Goal: Task Accomplishment & Management: Complete application form

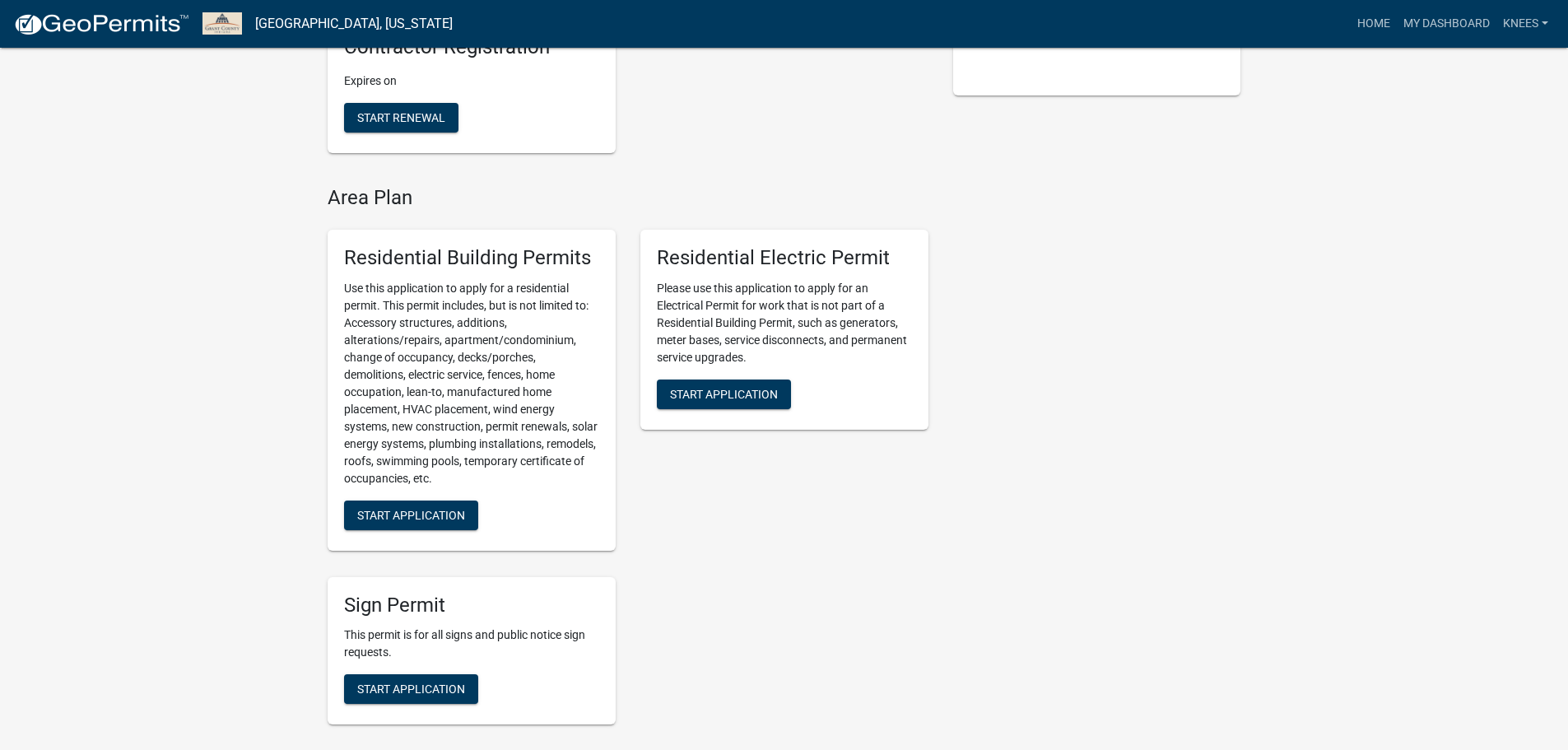
scroll to position [438, 0]
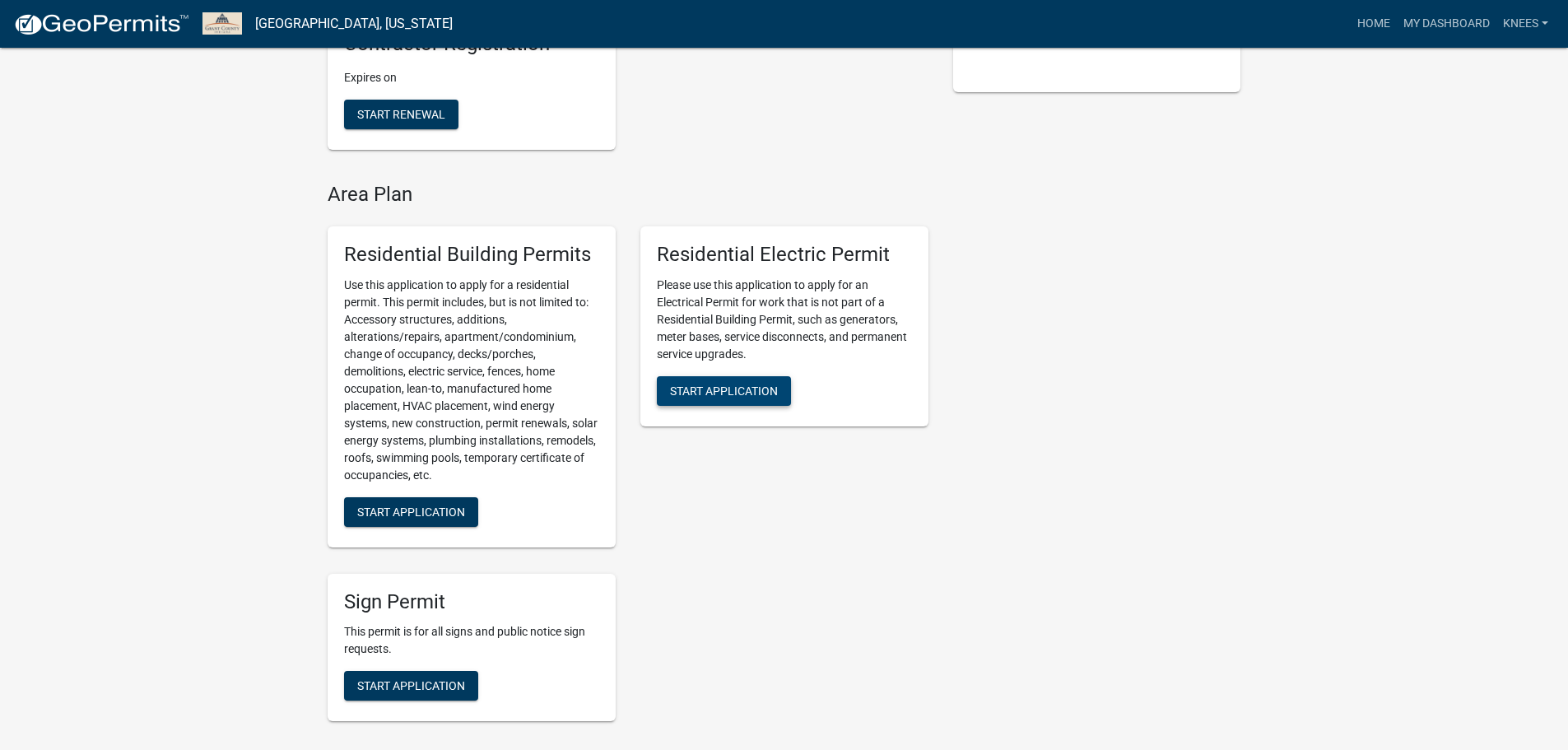
click at [766, 393] on span "Start Application" at bounding box center [724, 390] width 108 height 13
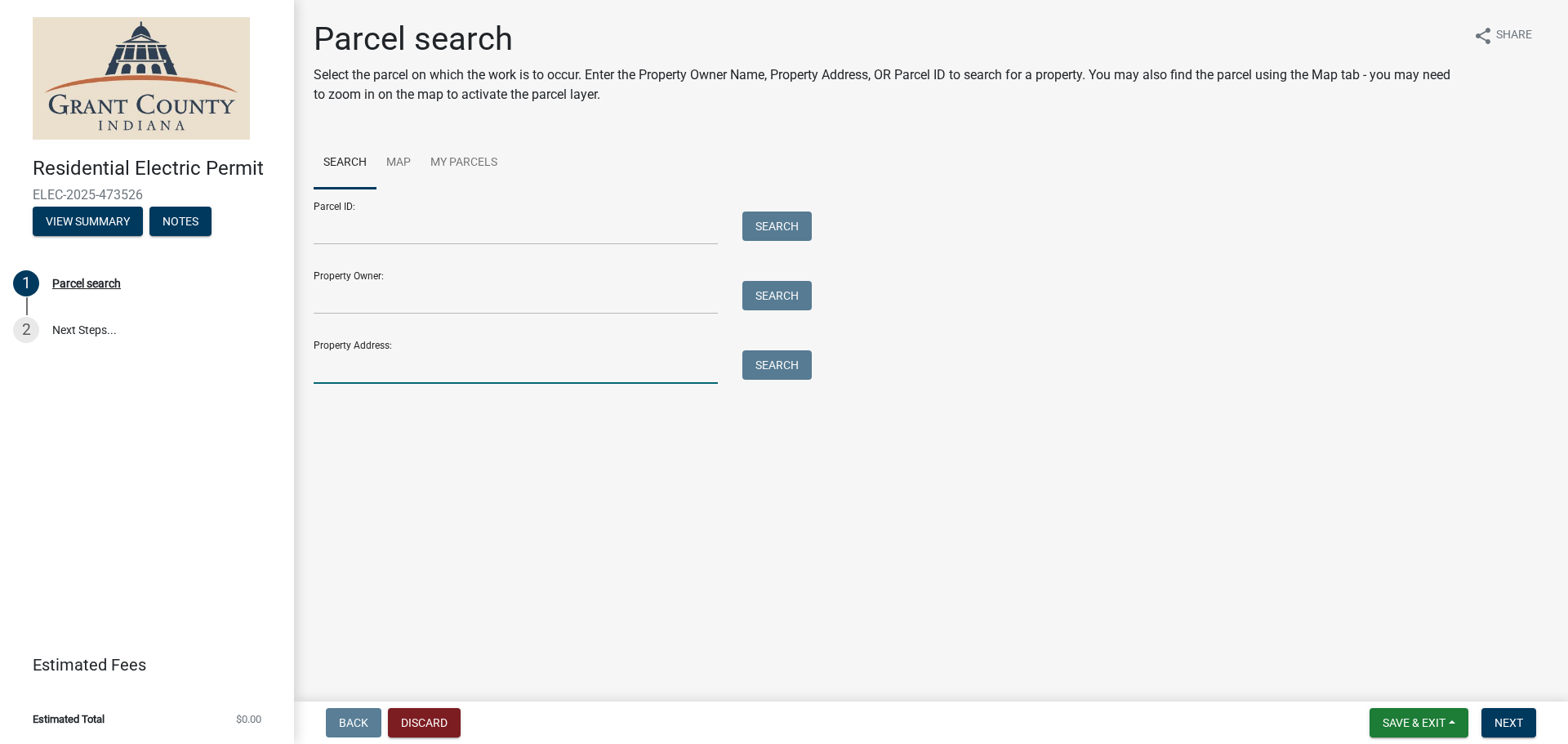
click at [353, 367] on input "Property Address:" at bounding box center [516, 367] width 404 height 34
type input "430 EAST 700 SOUTH"
click at [776, 365] on button "Search" at bounding box center [777, 364] width 70 height 29
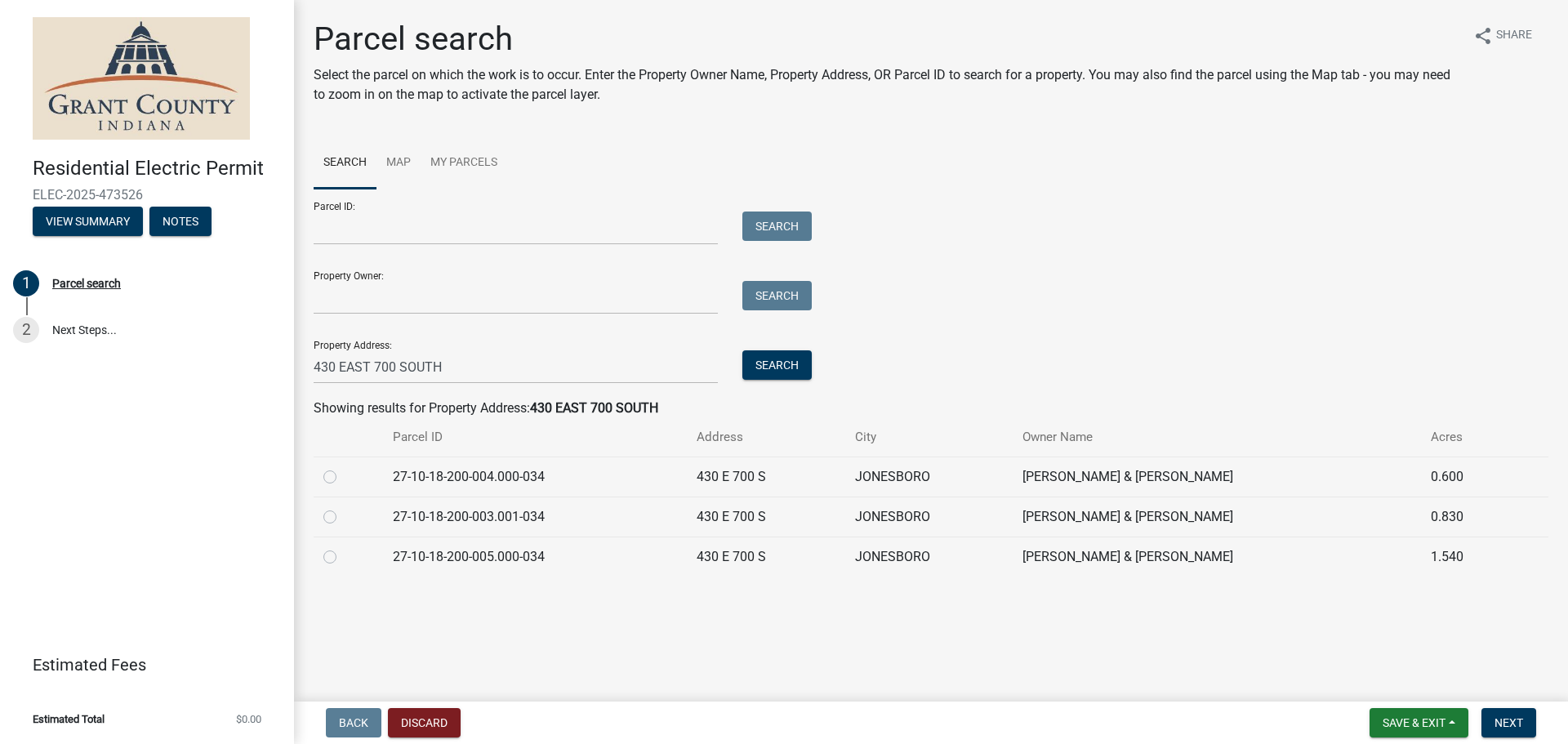
click at [343, 547] on label at bounding box center [343, 547] width 0 height 0
click at [343, 558] on input "radio" at bounding box center [348, 551] width 10 height 10
radio input "true"
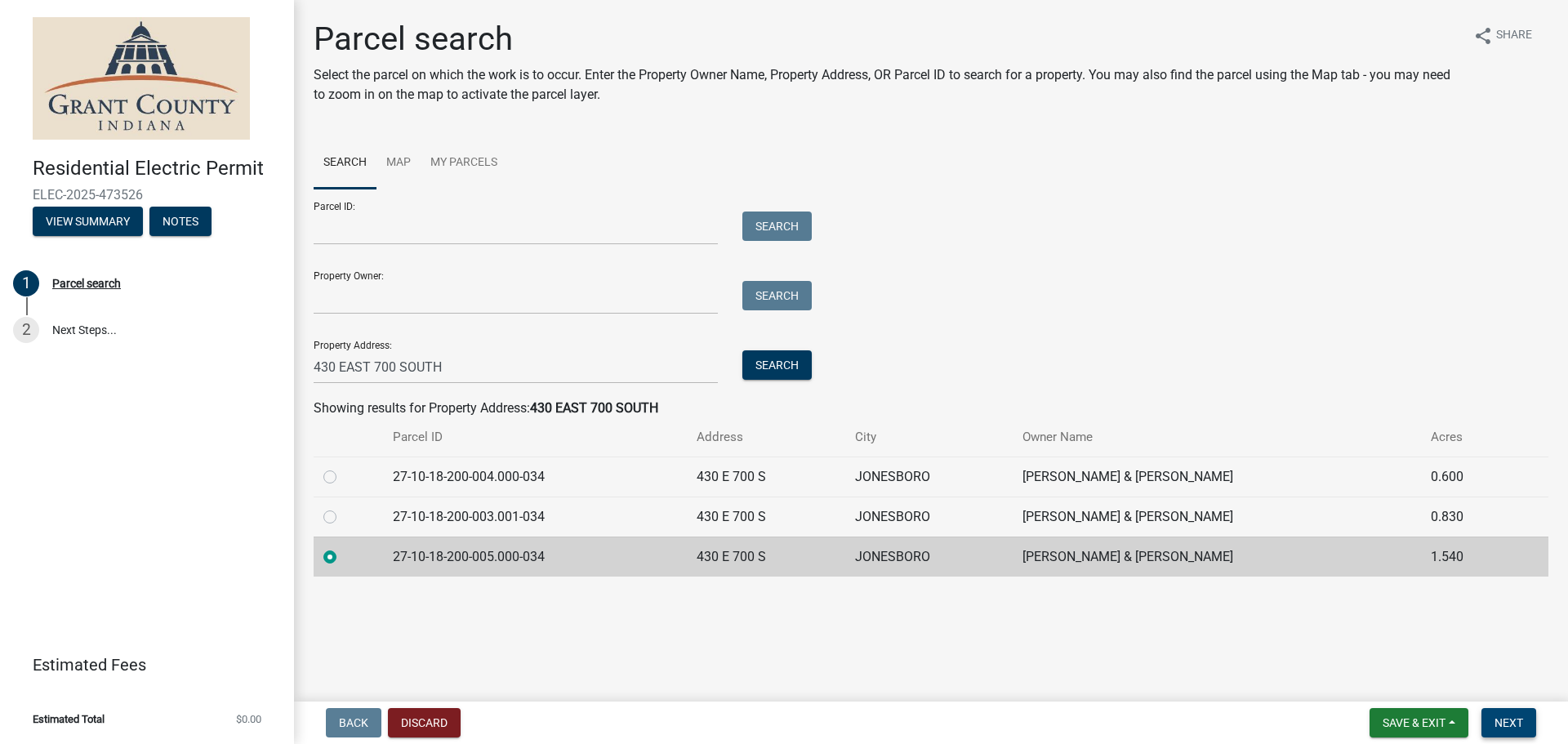
click at [1508, 721] on span "Next" at bounding box center [1509, 722] width 28 height 13
click at [1507, 721] on span "Next" at bounding box center [1509, 722] width 28 height 13
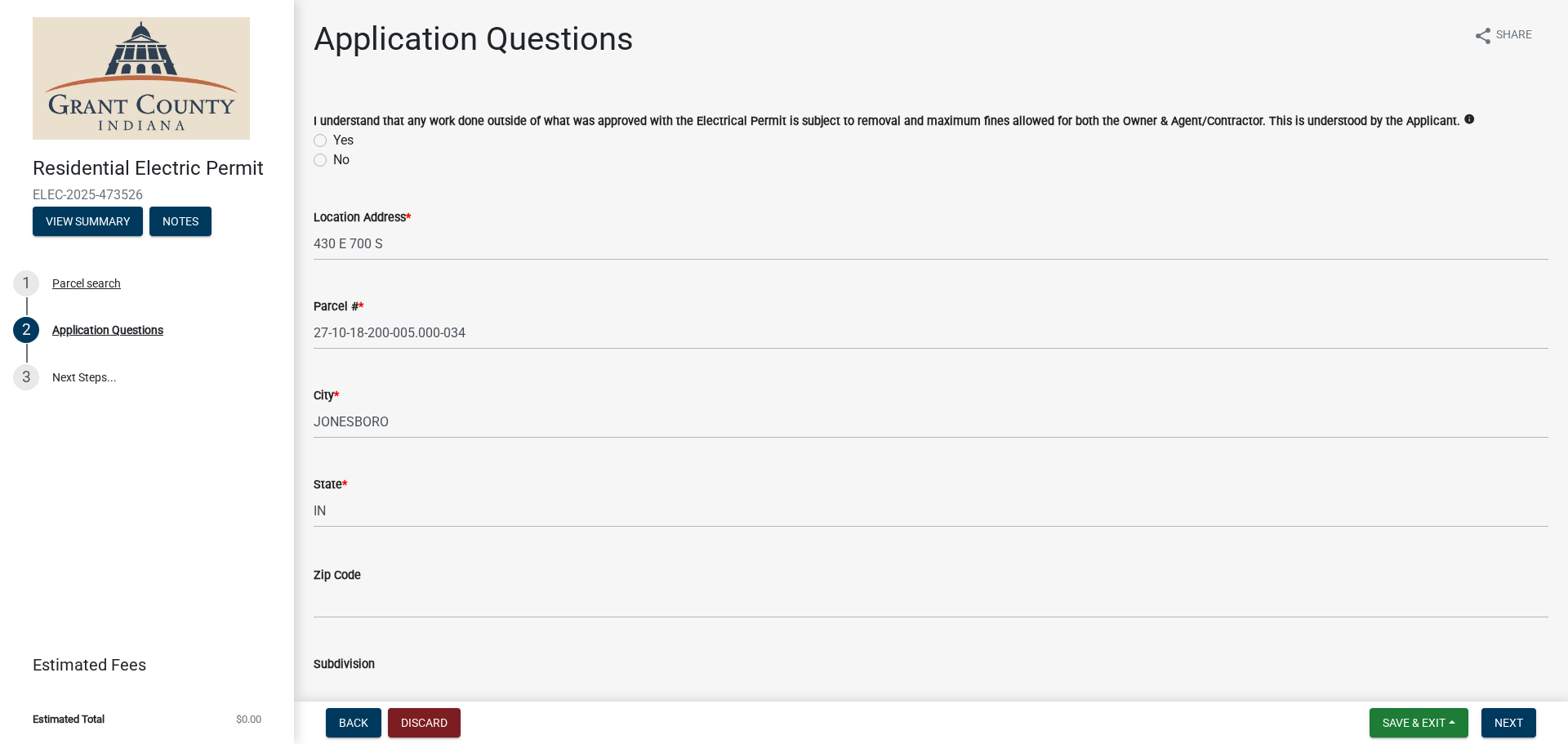
click at [334, 139] on label "Yes" at bounding box center [344, 140] width 21 height 20
click at [334, 139] on input "Yes" at bounding box center [338, 135] width 10 height 10
radio input "true"
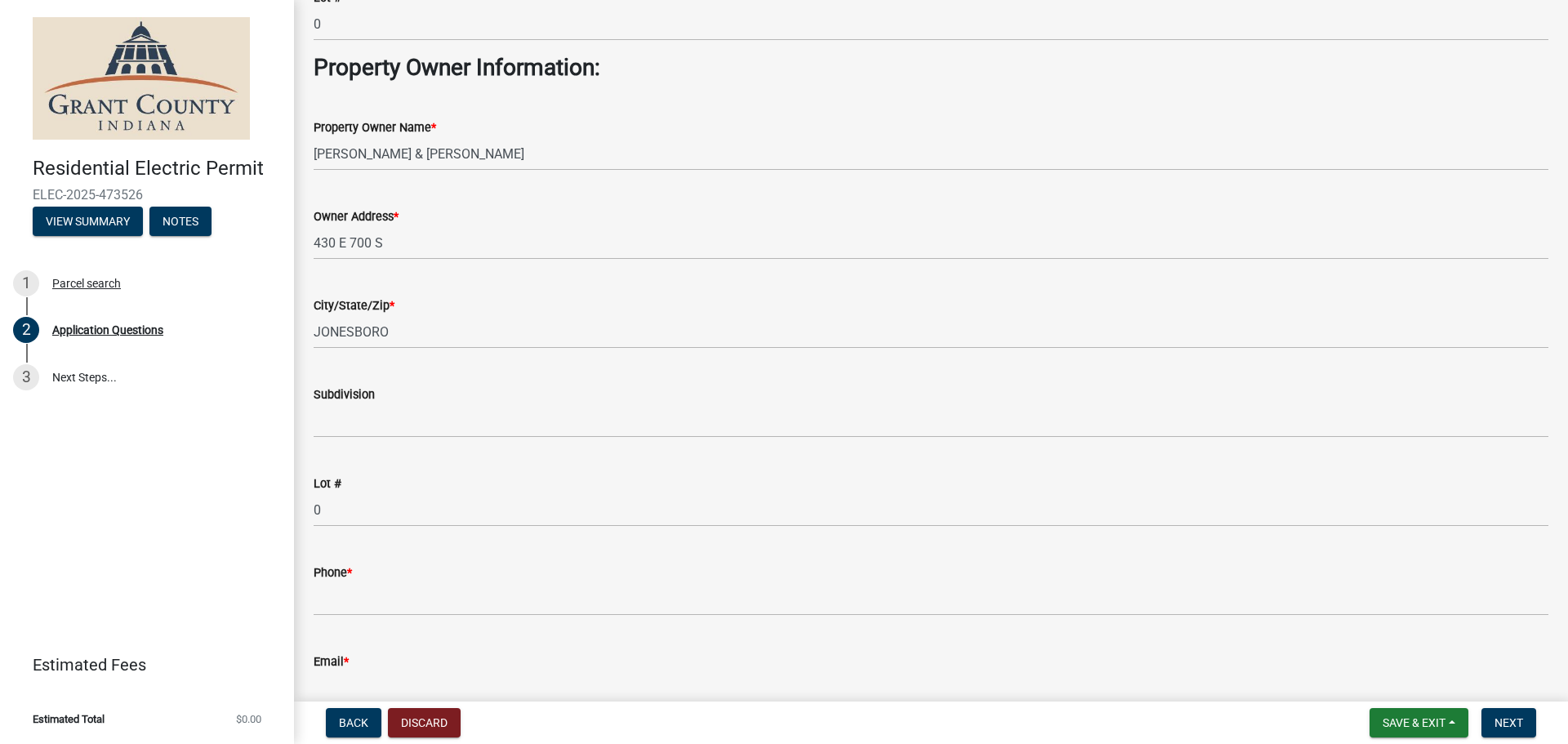
scroll to position [925, 0]
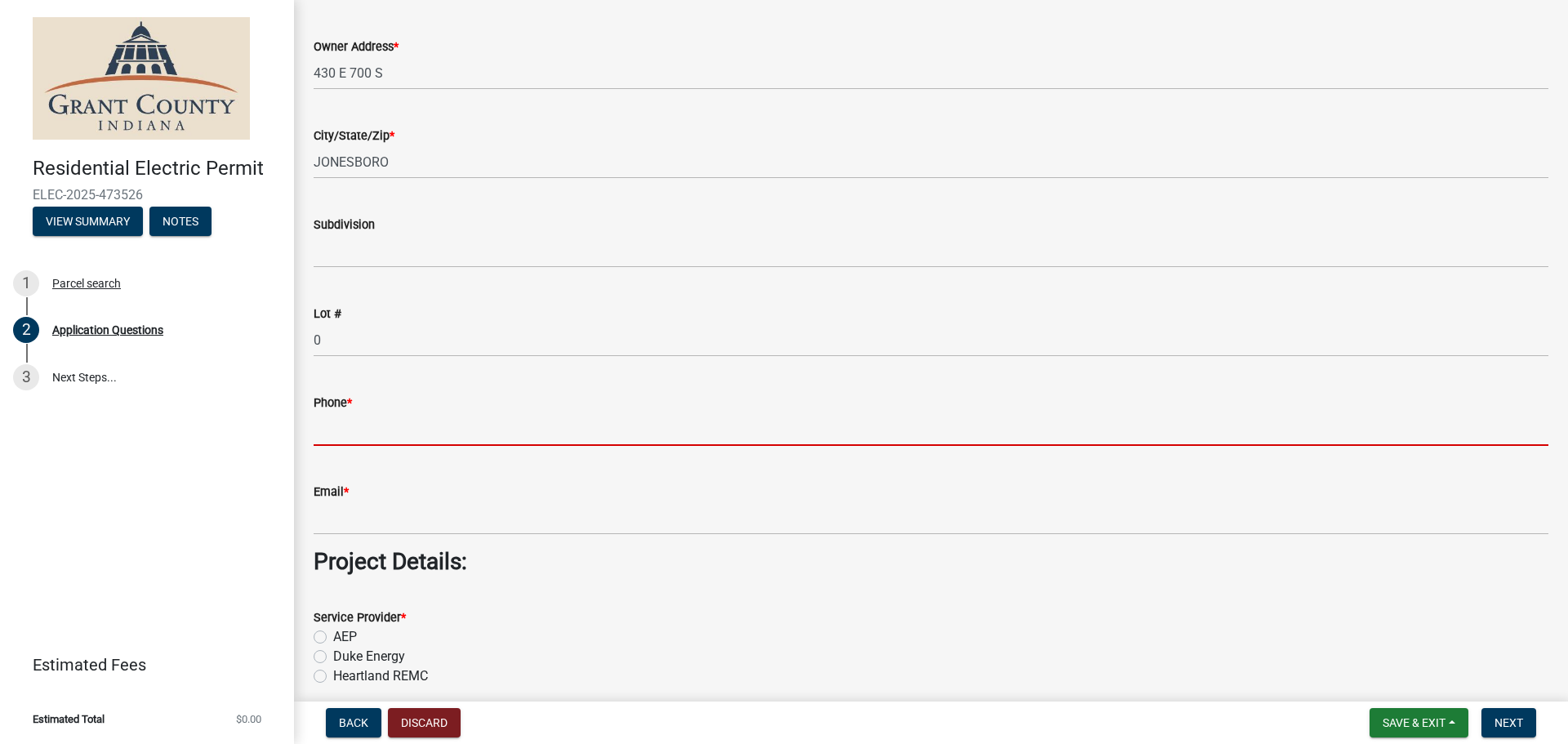
click at [364, 425] on input "Phone *" at bounding box center [931, 429] width 1234 height 34
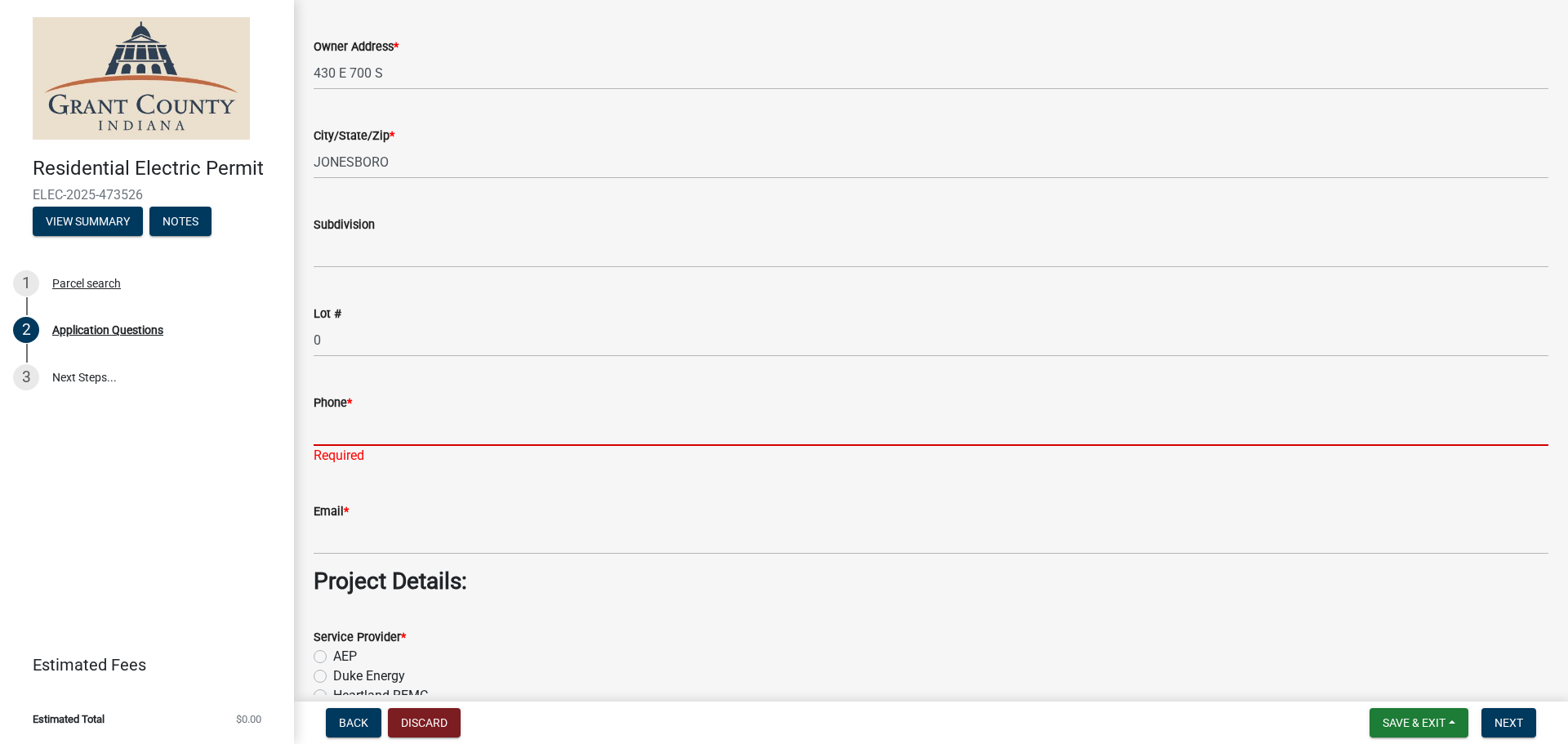
click at [338, 422] on input "Phone *" at bounding box center [931, 429] width 1234 height 34
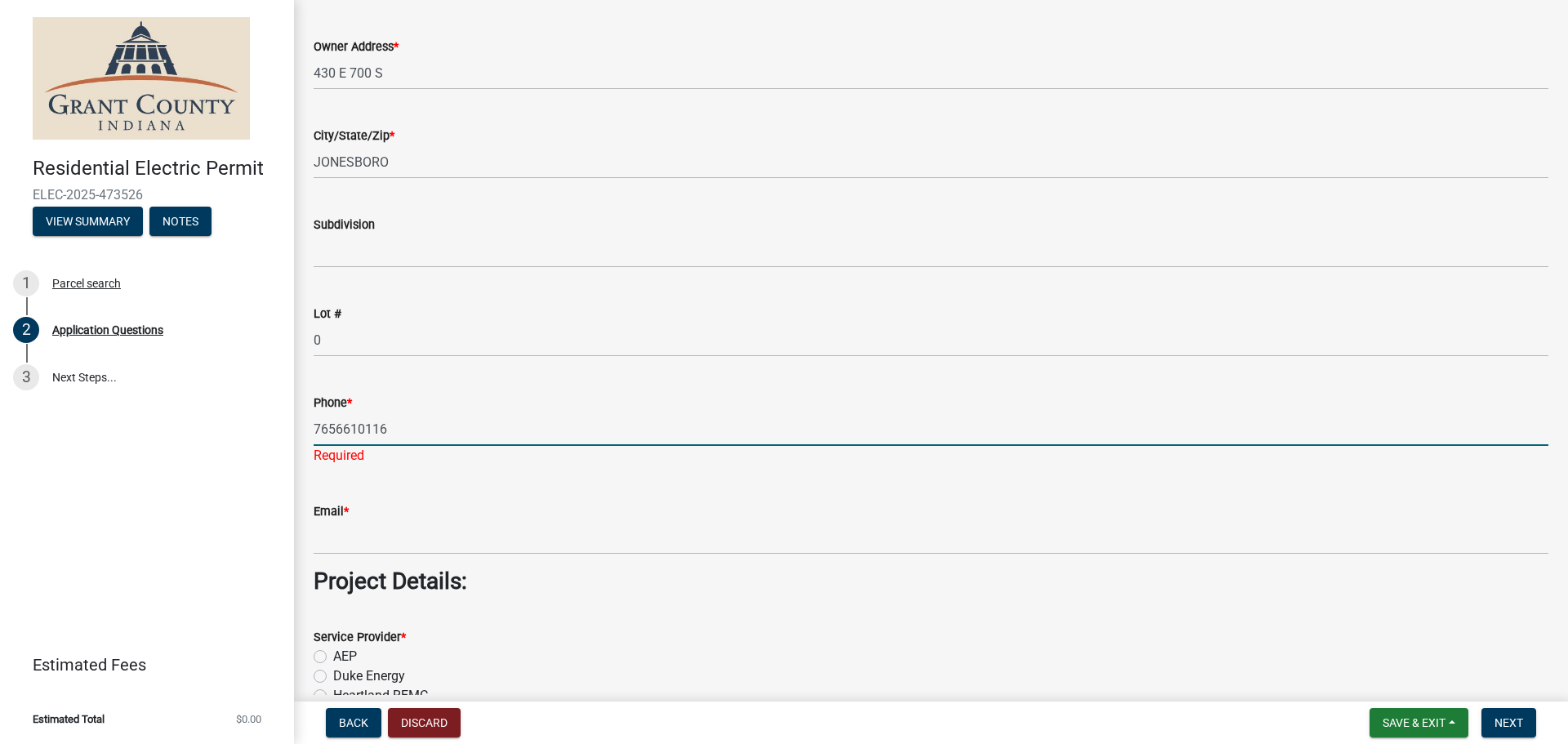
type input "7656610116"
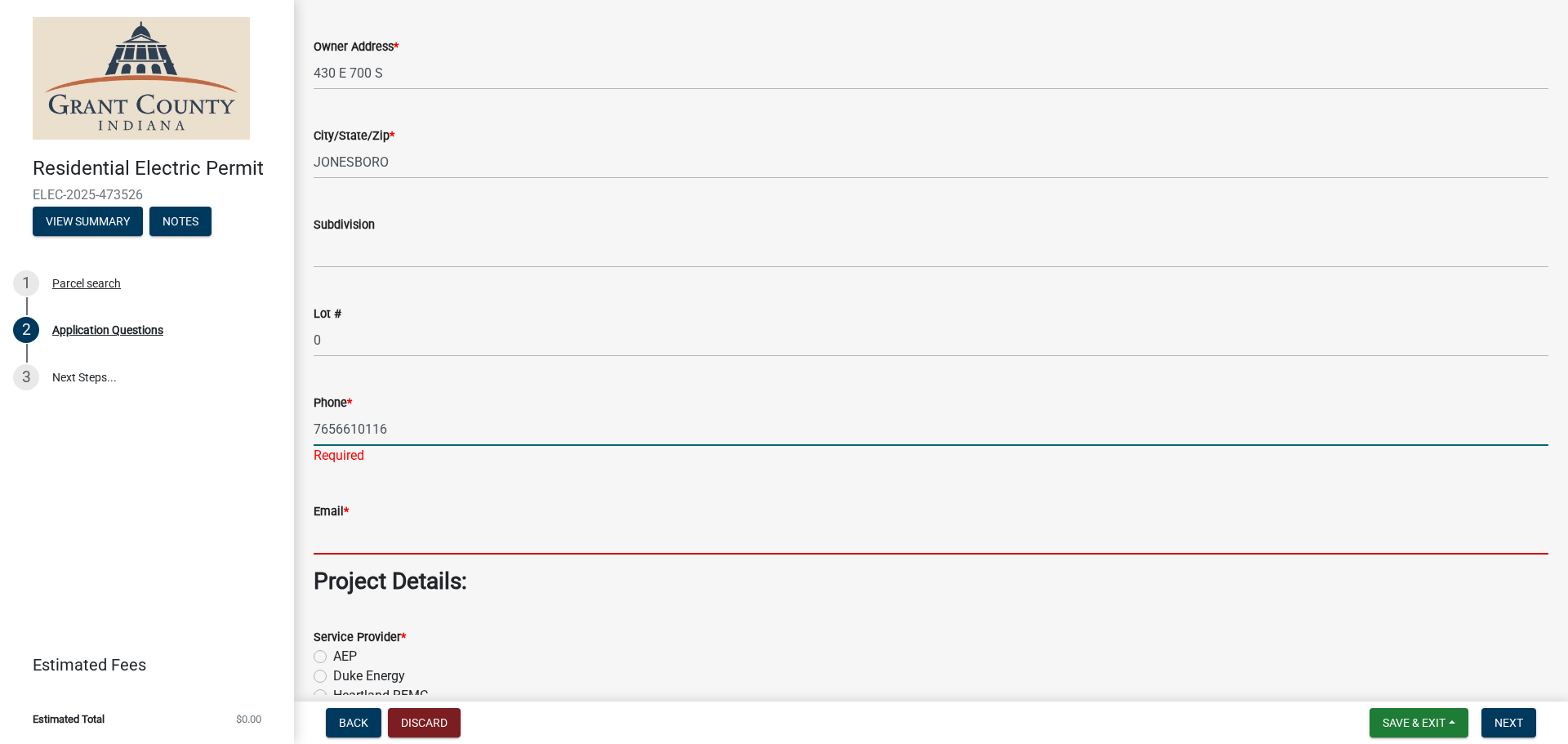
click at [349, 543] on wm-data-entity-input "Email *" at bounding box center [931, 522] width 1234 height 89
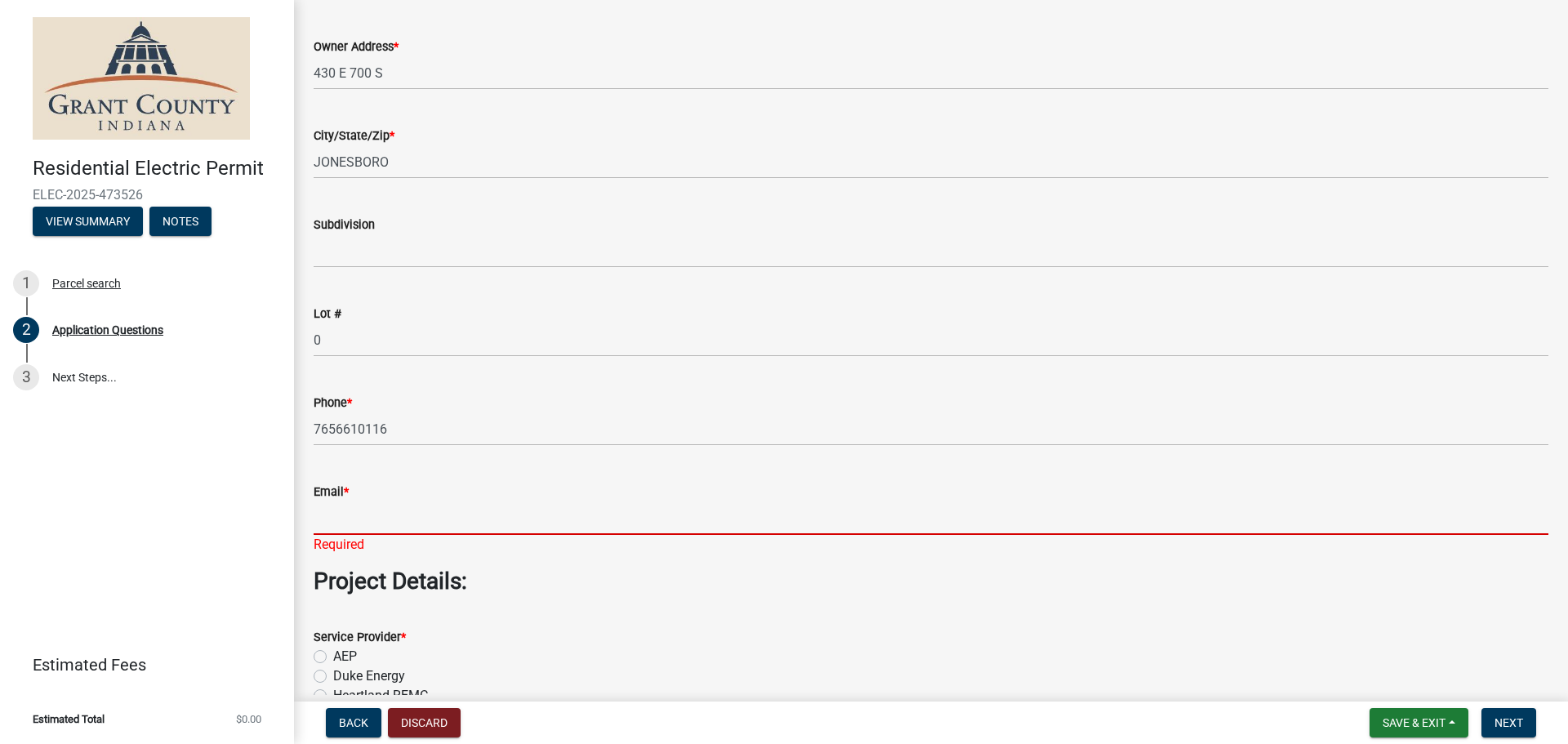
paste input "[EMAIL_ADDRESS][DOMAIN_NAME]"
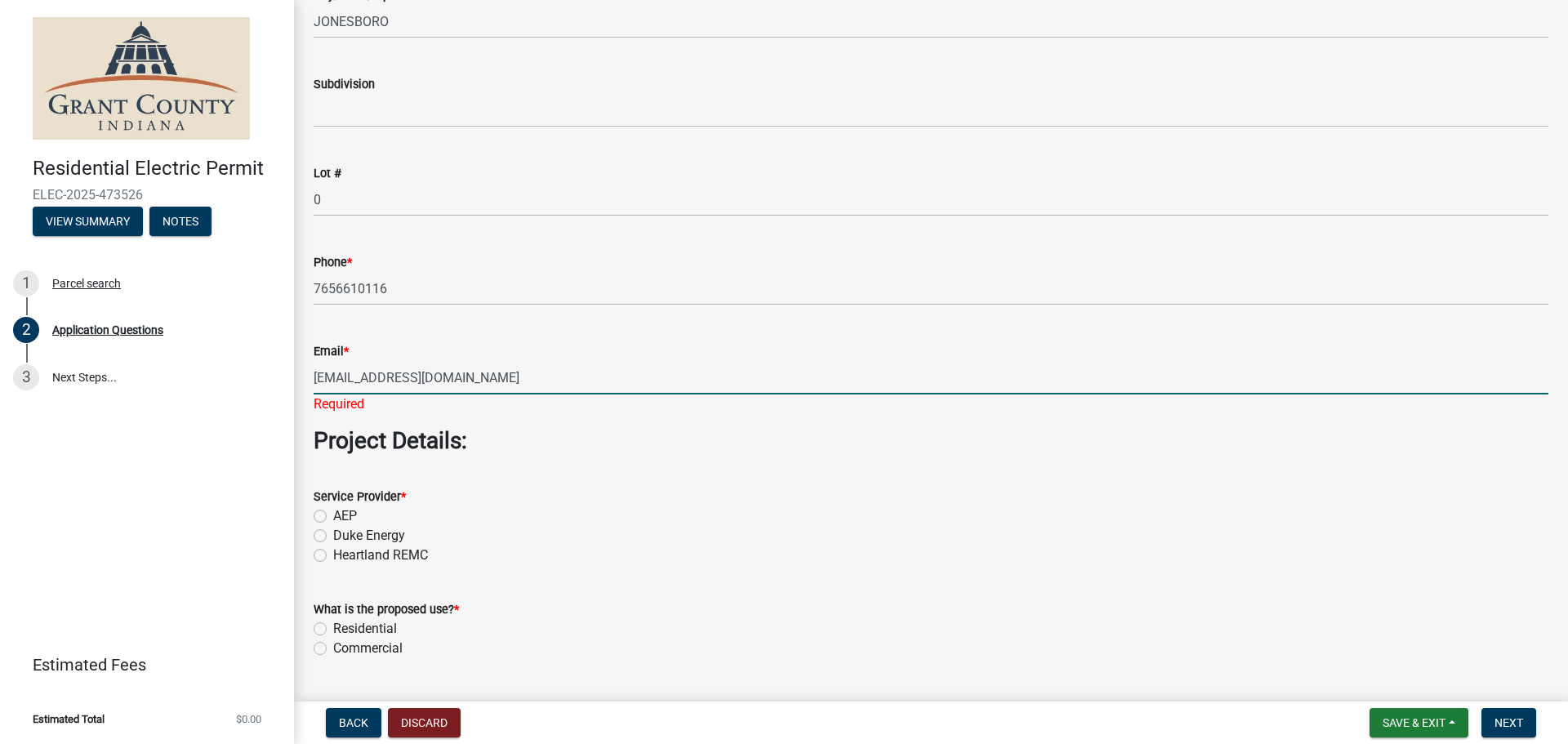
scroll to position [1089, 0]
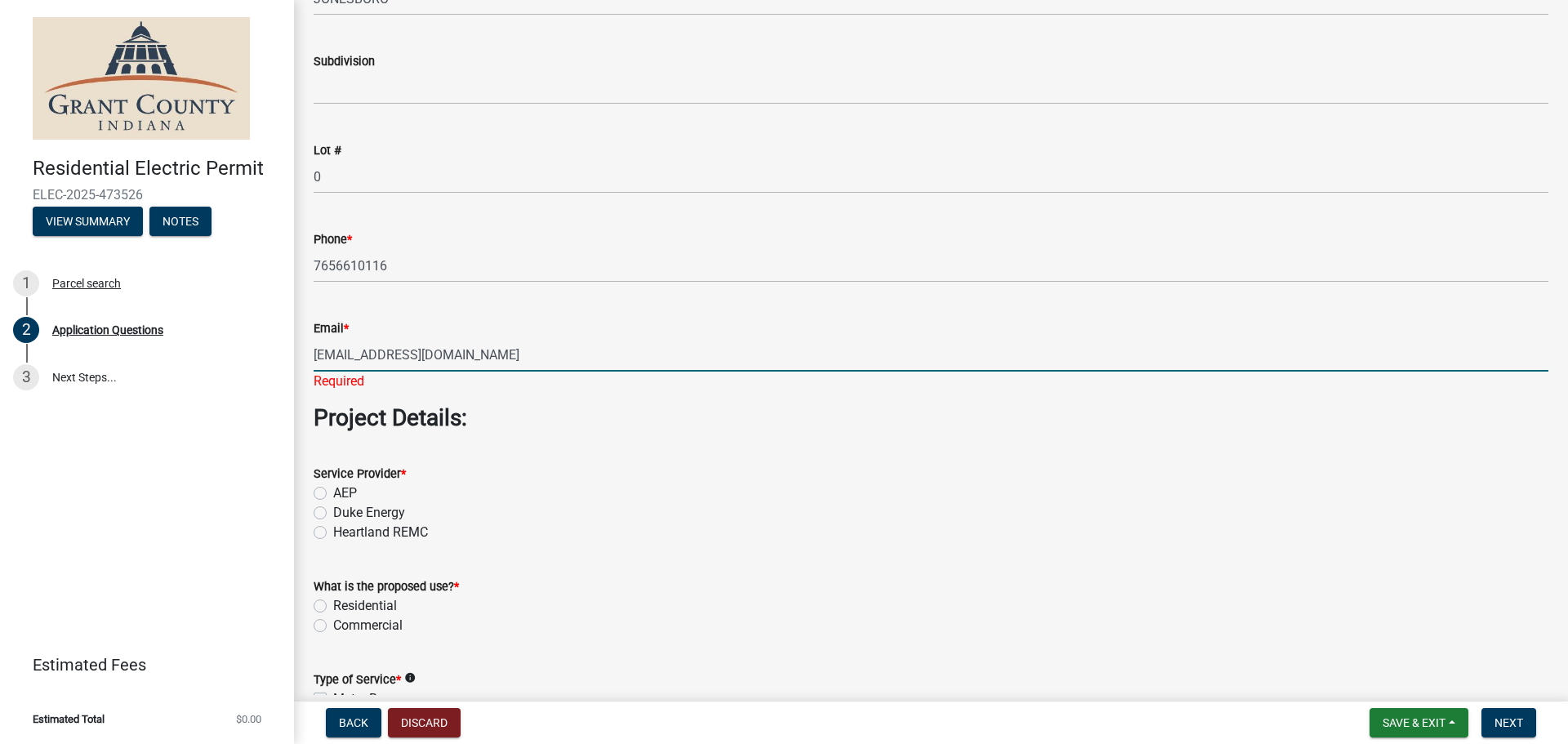
type input "[EMAIL_ADDRESS][DOMAIN_NAME]"
click at [320, 517] on div "Service Provider * AEP Duke Energy Heartland REMC" at bounding box center [931, 503] width 1234 height 78
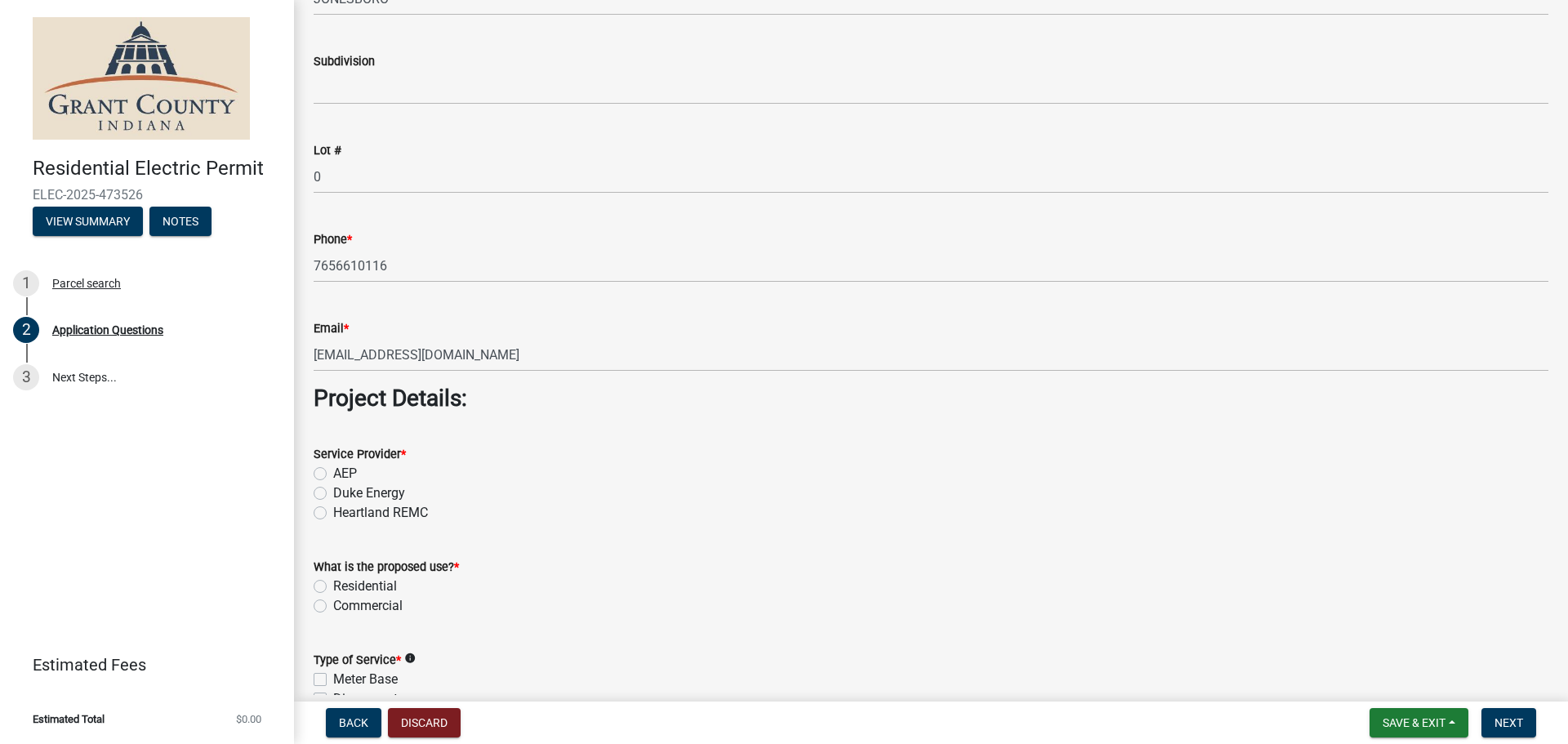
click at [334, 496] on label "Duke Energy" at bounding box center [369, 493] width 71 height 20
click at [334, 494] on input "Duke Energy" at bounding box center [338, 488] width 10 height 10
radio input "true"
click at [334, 586] on label "Residential" at bounding box center [365, 586] width 64 height 20
click at [334, 586] on input "Residential" at bounding box center [338, 581] width 10 height 10
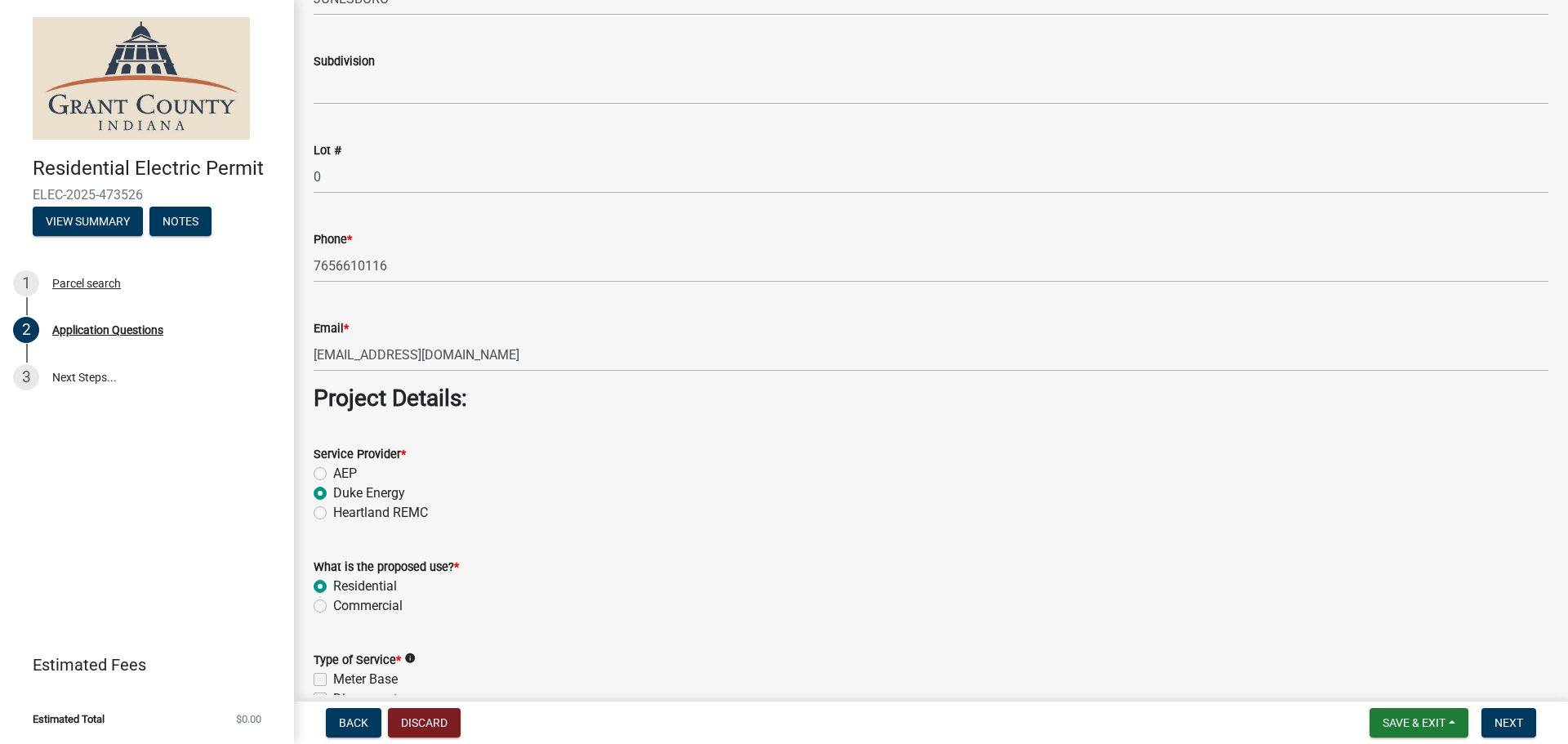
radio input "true"
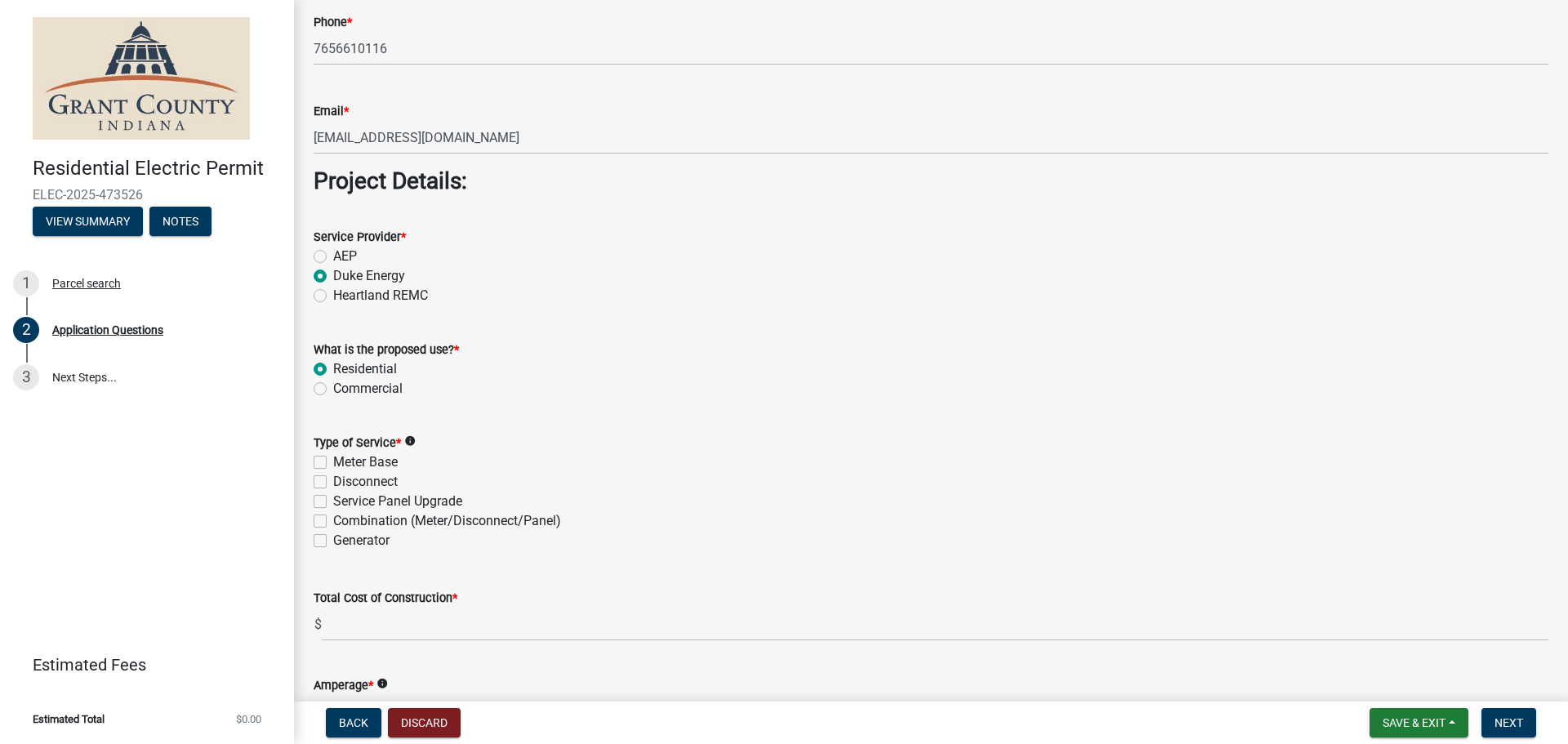
scroll to position [1307, 0]
click at [334, 539] on label "Generator" at bounding box center [362, 539] width 56 height 20
click at [334, 539] on input "Generator" at bounding box center [338, 535] width 10 height 10
checkbox input "true"
checkbox input "false"
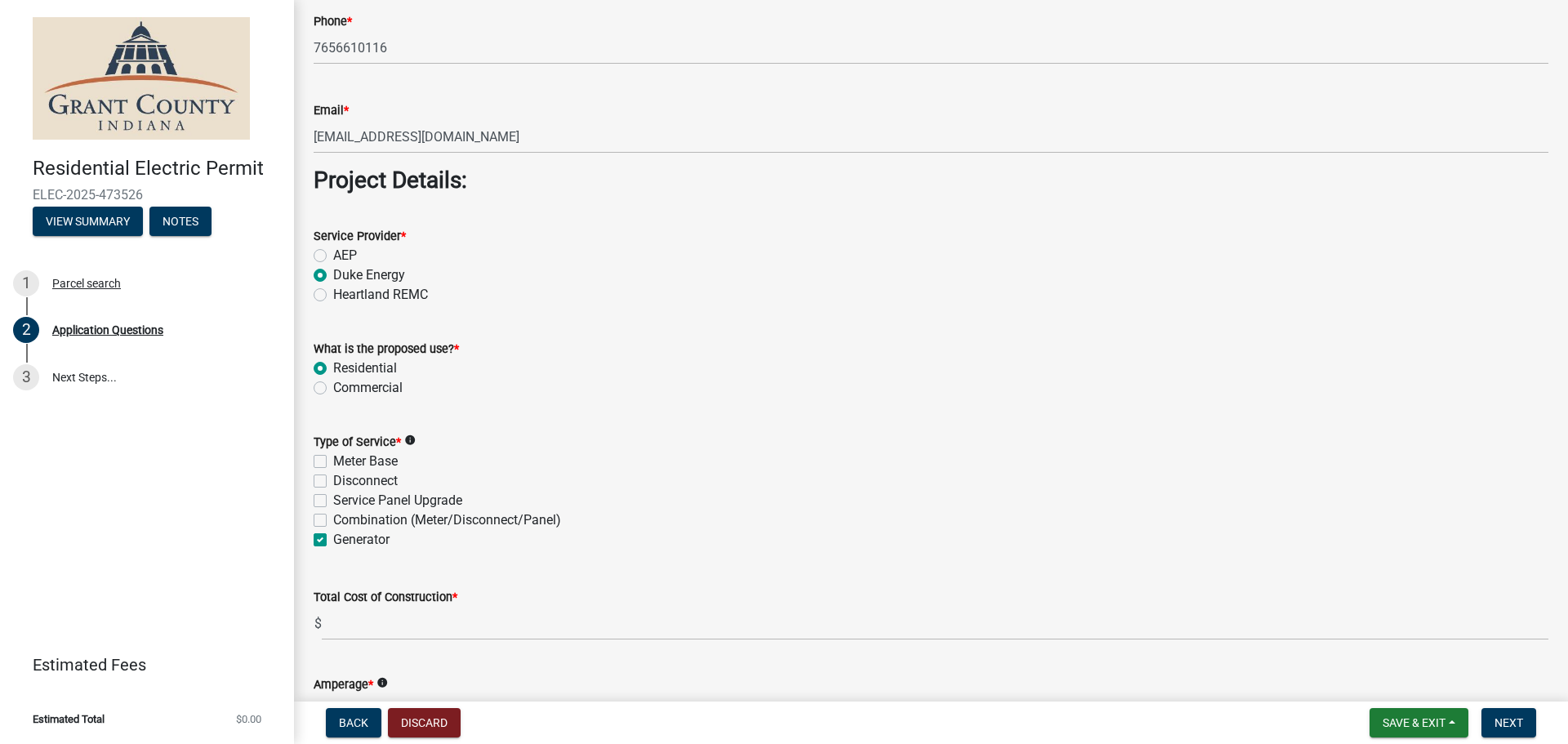
checkbox input "false"
checkbox input "true"
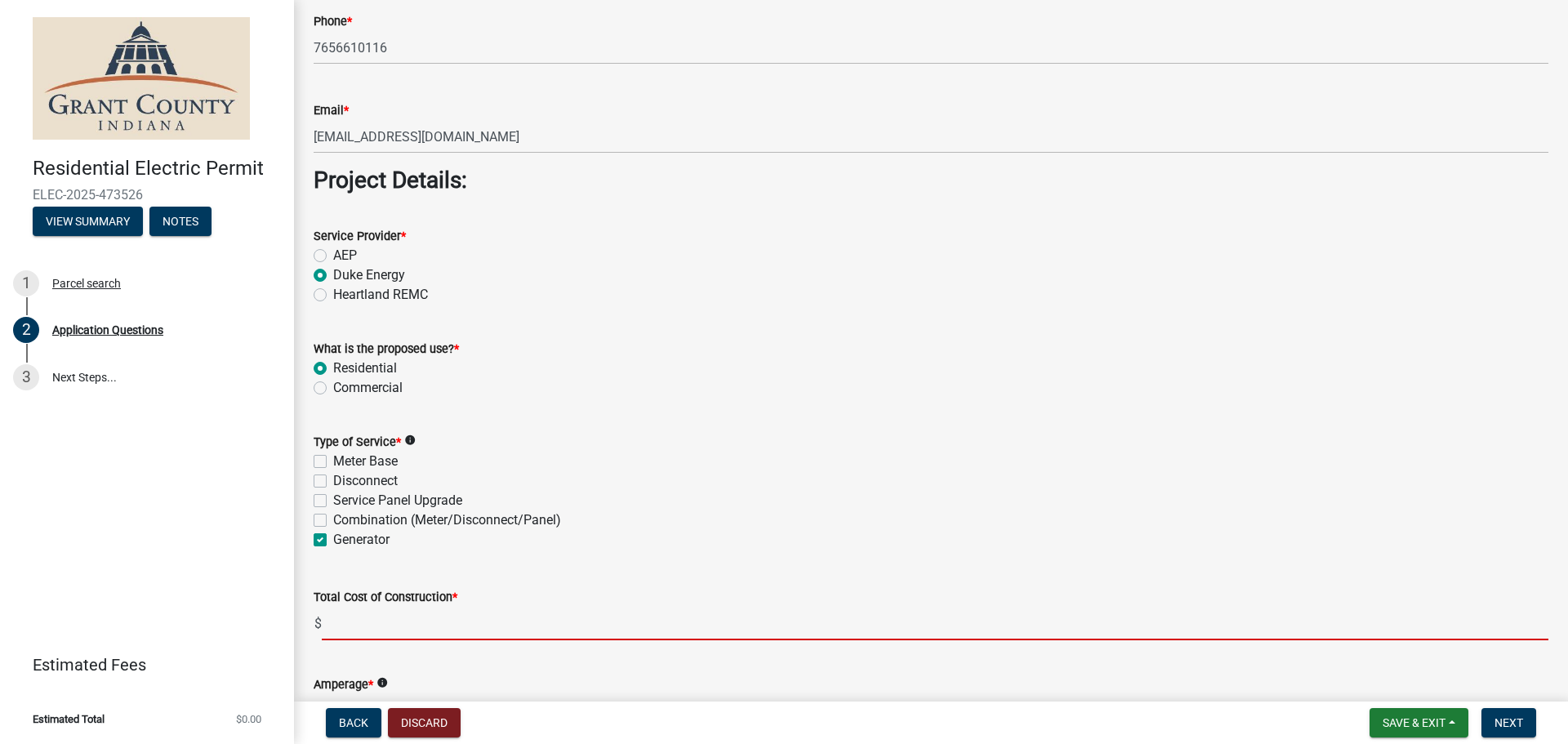
click at [374, 628] on input "text" at bounding box center [935, 624] width 1227 height 34
click at [359, 622] on input "text" at bounding box center [935, 624] width 1227 height 34
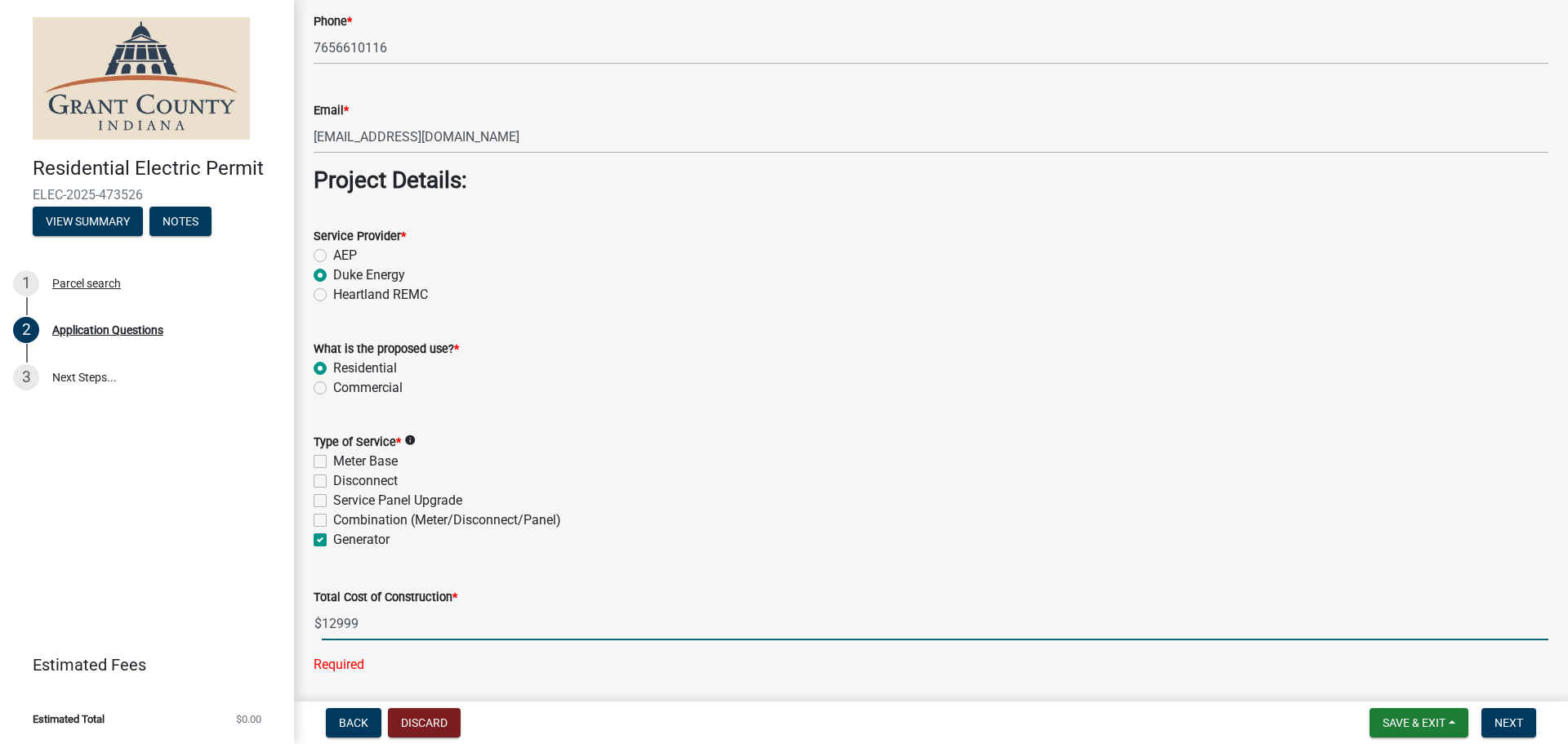
type input "12999.00"
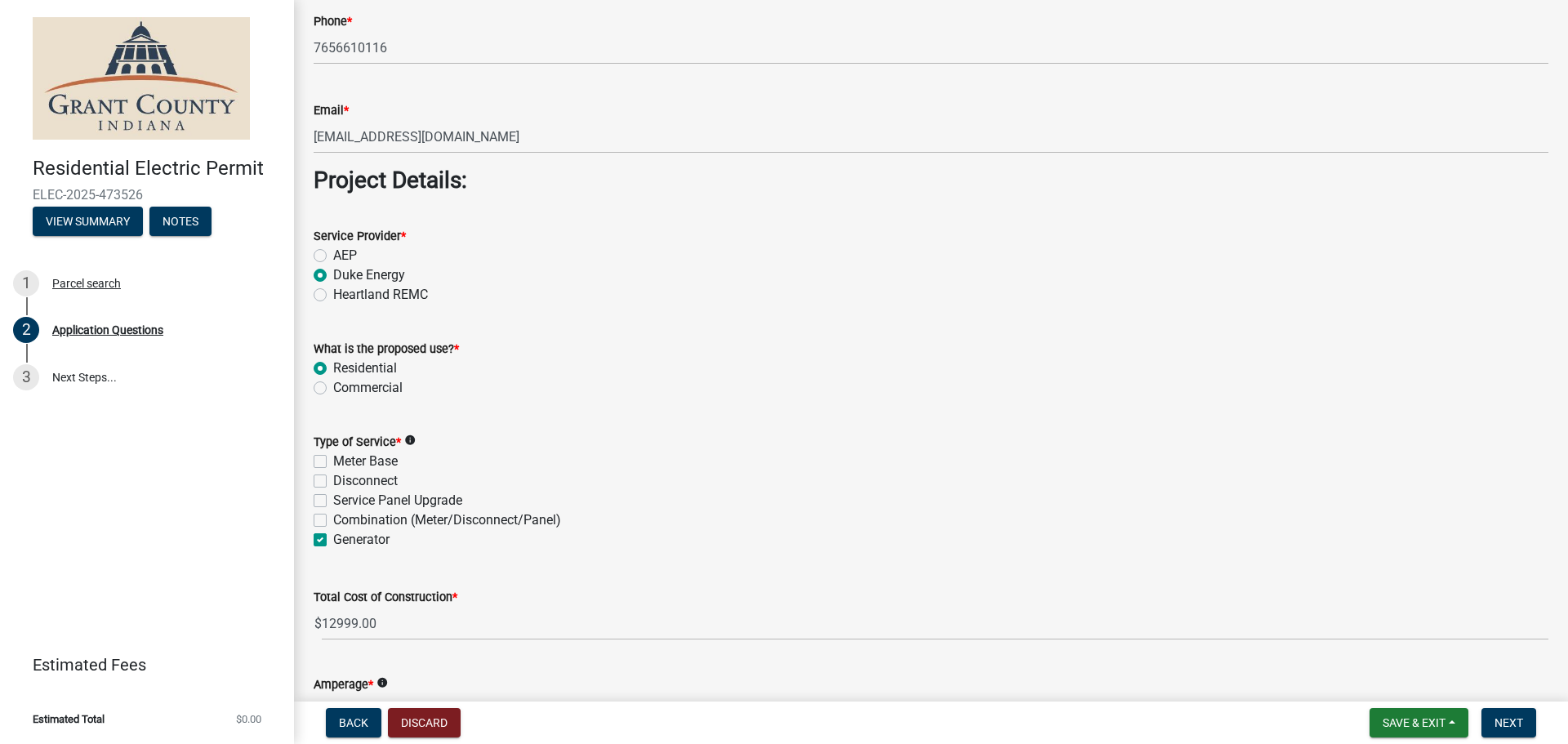
click at [638, 494] on div "Service Panel Upgrade" at bounding box center [931, 500] width 1234 height 20
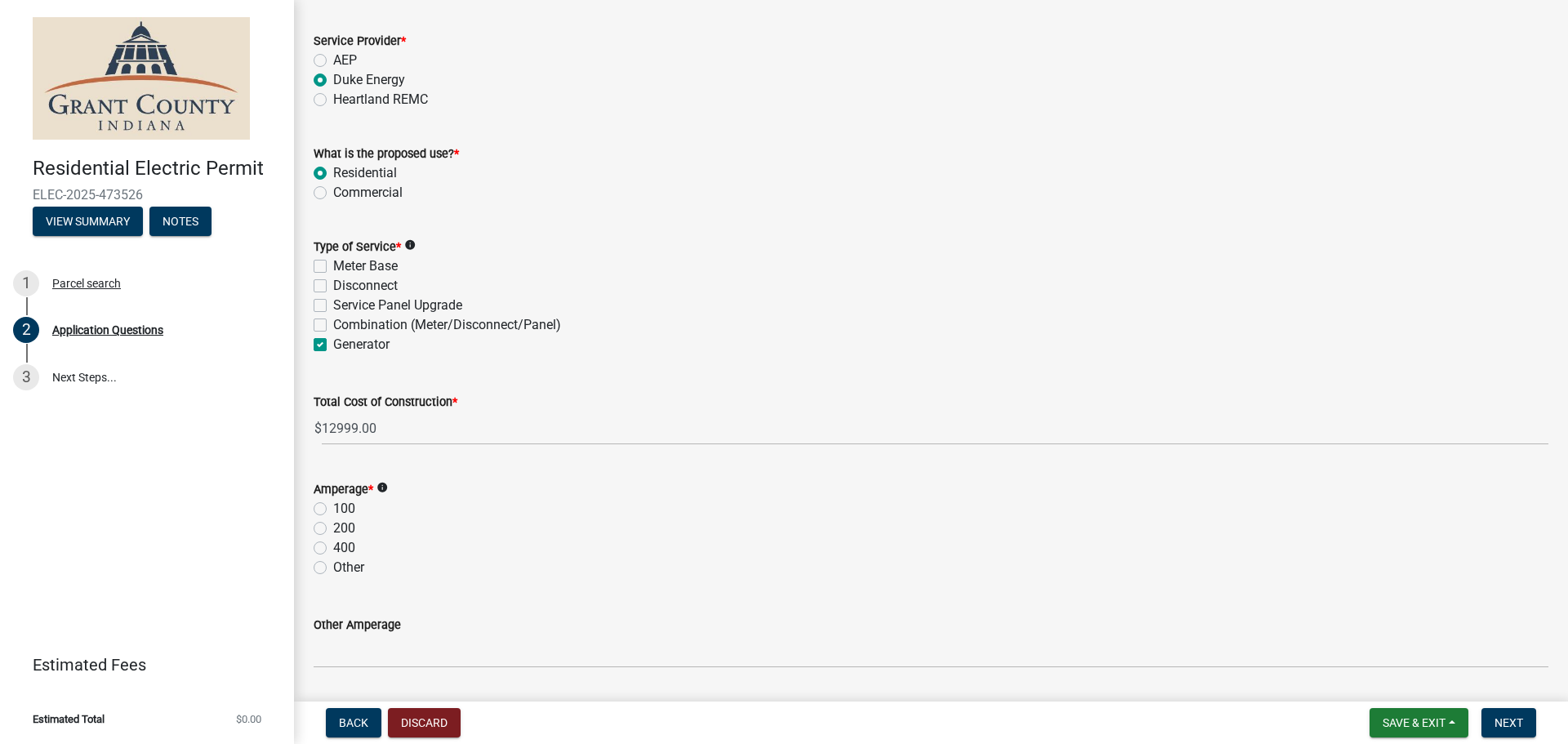
scroll to position [1525, 0]
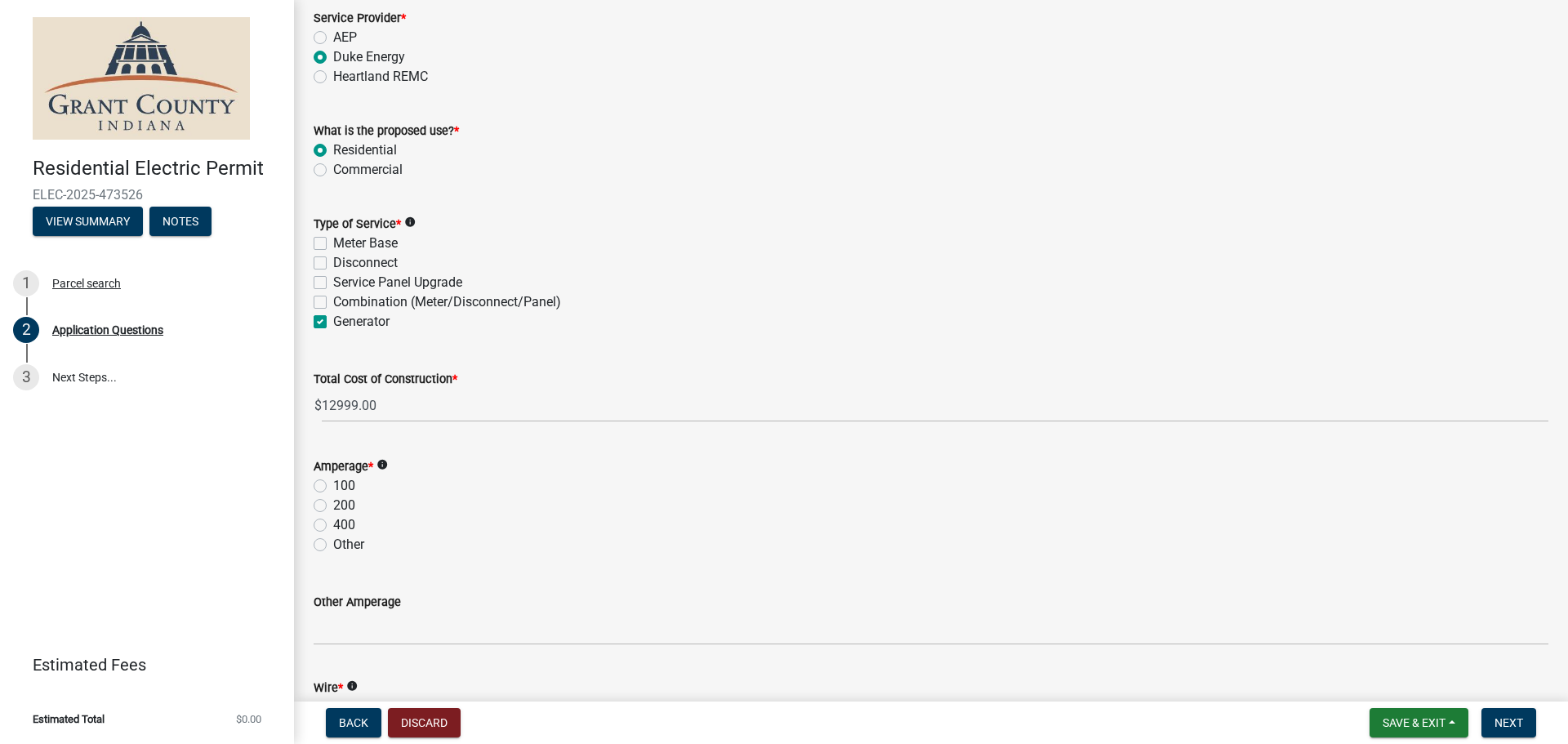
click at [334, 506] on label "200" at bounding box center [344, 505] width 22 height 20
click at [334, 506] on input "200" at bounding box center [338, 501] width 10 height 10
radio input "true"
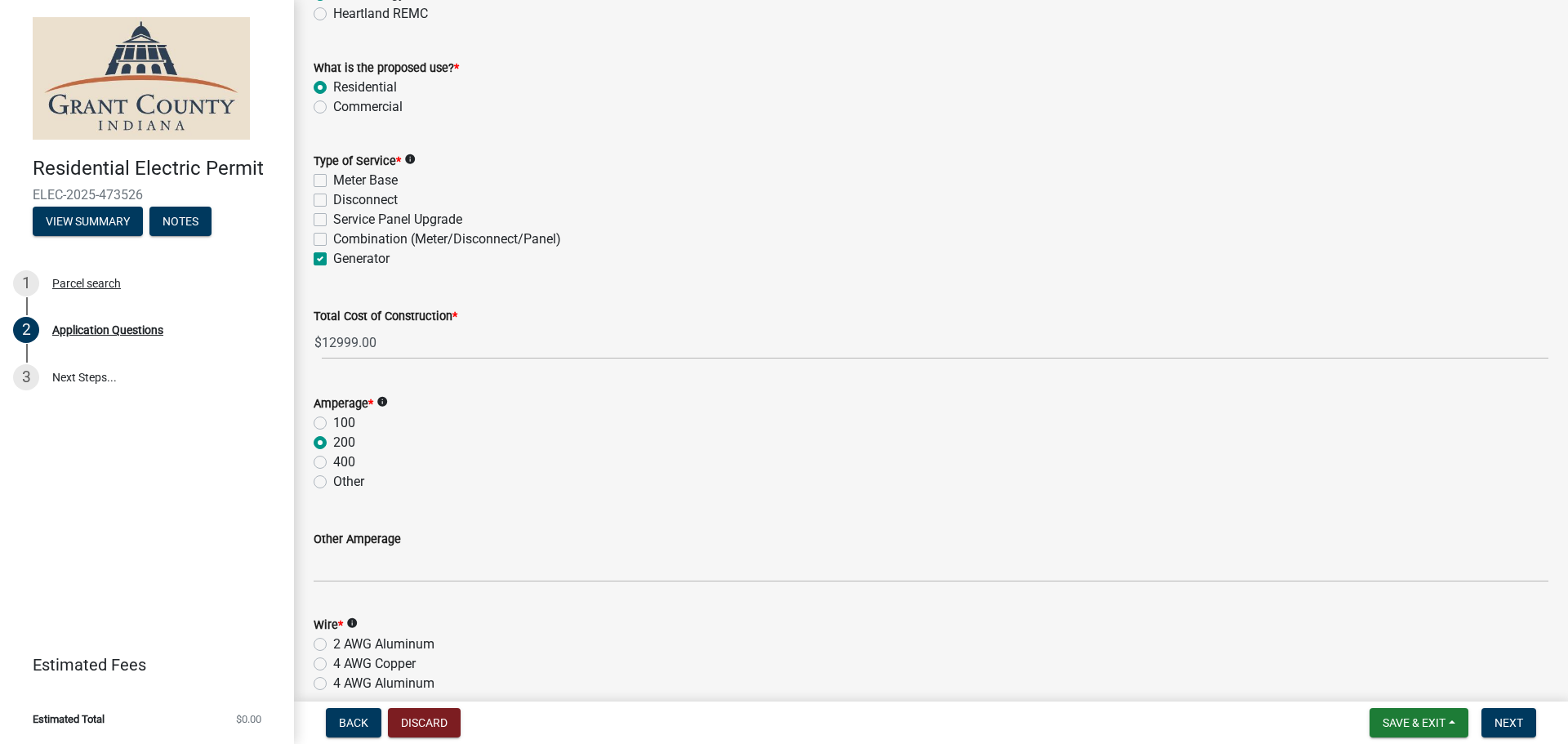
scroll to position [1742, 0]
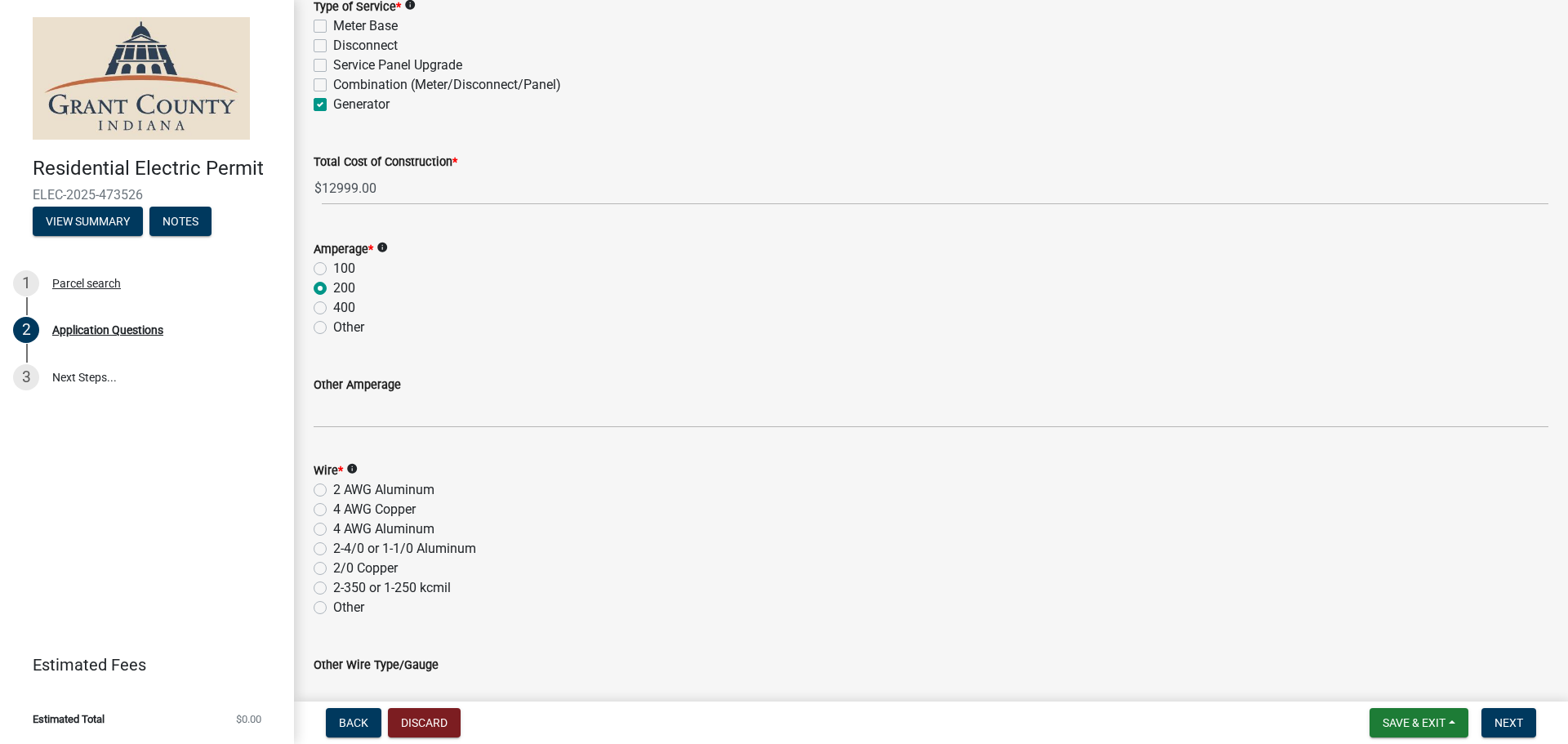
click at [334, 569] on label "2/0 Copper" at bounding box center [365, 568] width 65 height 20
click at [334, 569] on input "2/0 Copper" at bounding box center [338, 564] width 10 height 10
radio input "true"
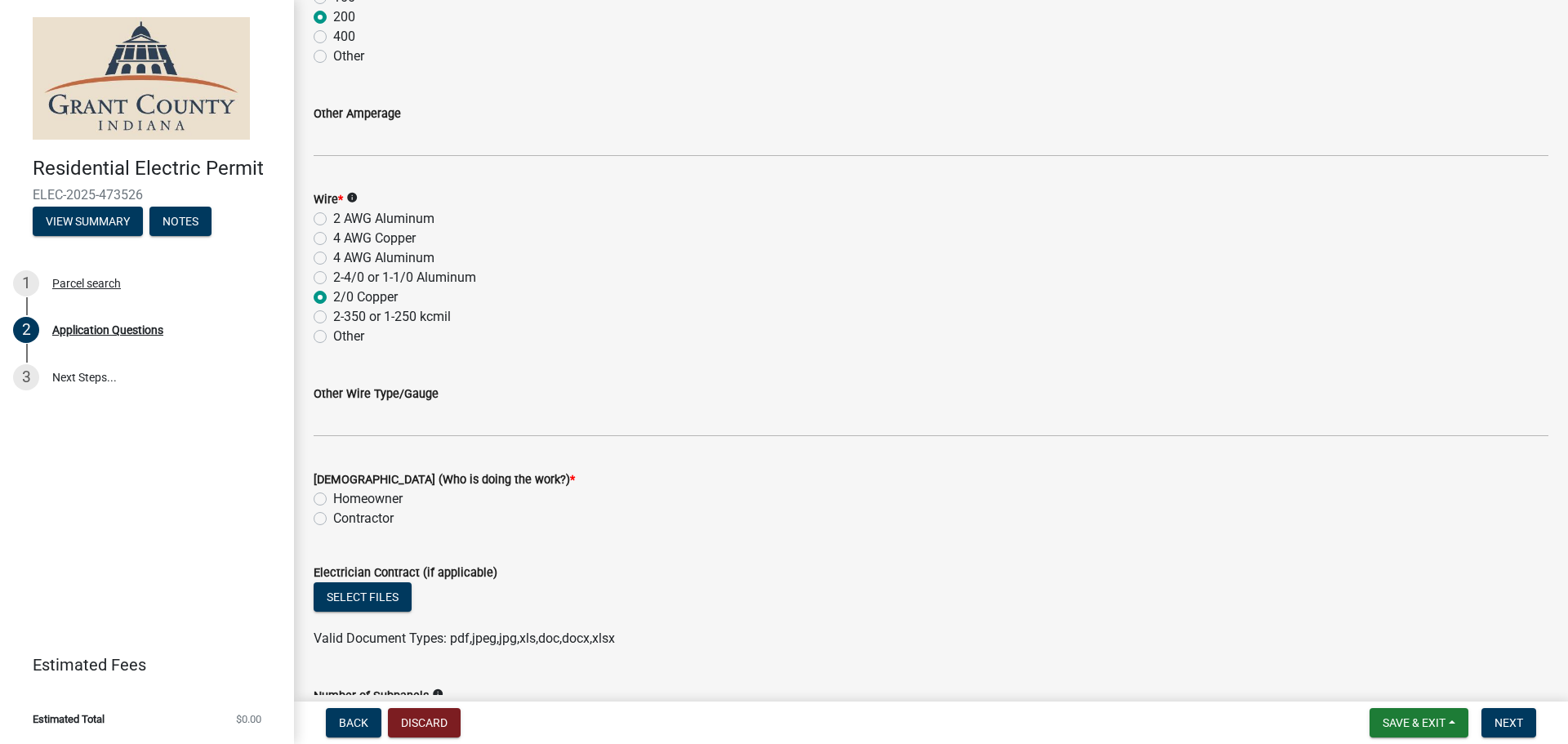
scroll to position [2014, 0]
click at [334, 519] on label "Contractor" at bounding box center [364, 517] width 60 height 20
click at [334, 518] on input "Contractor" at bounding box center [338, 512] width 10 height 10
radio input "true"
click at [369, 591] on button "Select files" at bounding box center [363, 595] width 98 height 29
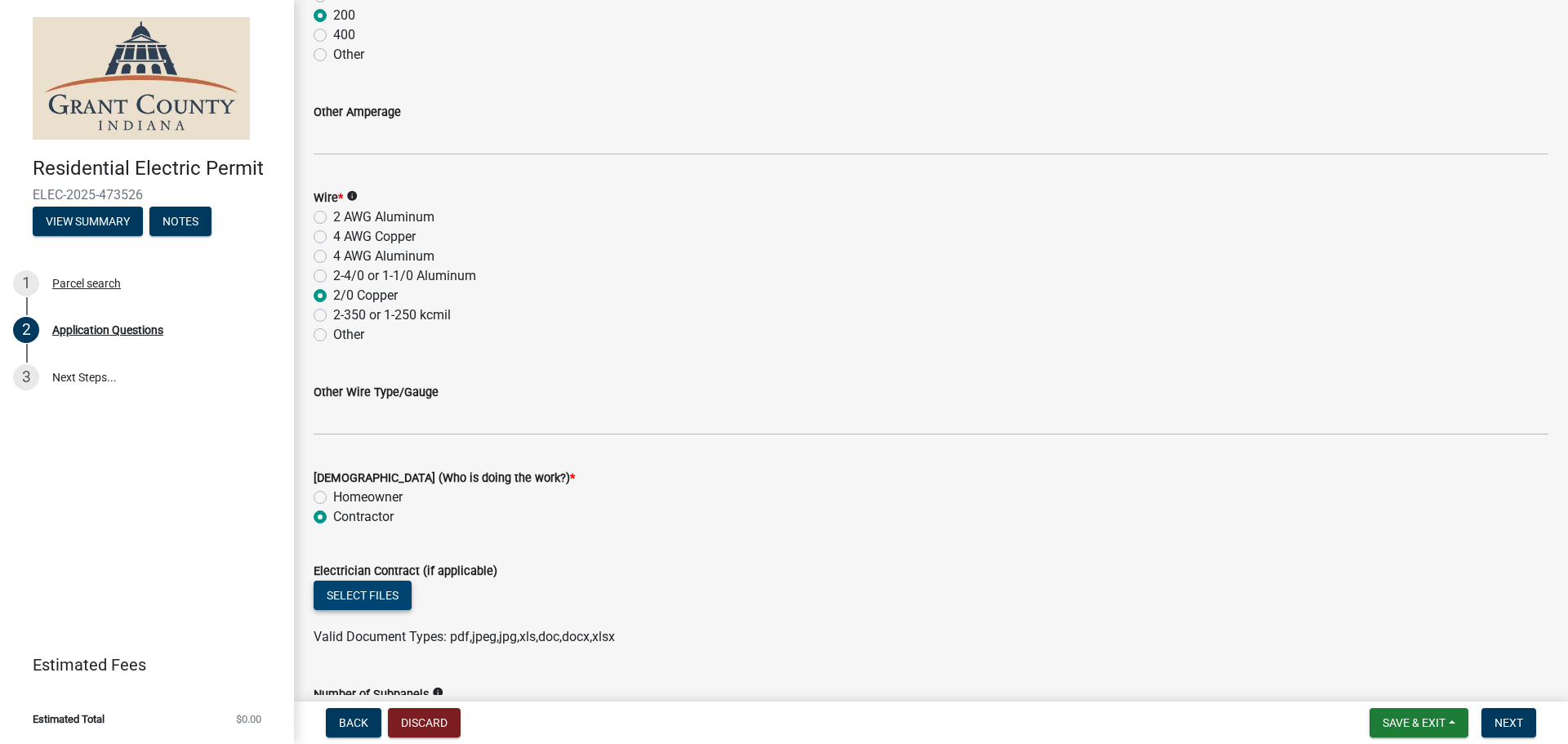
click at [359, 596] on button "Select files" at bounding box center [363, 595] width 98 height 29
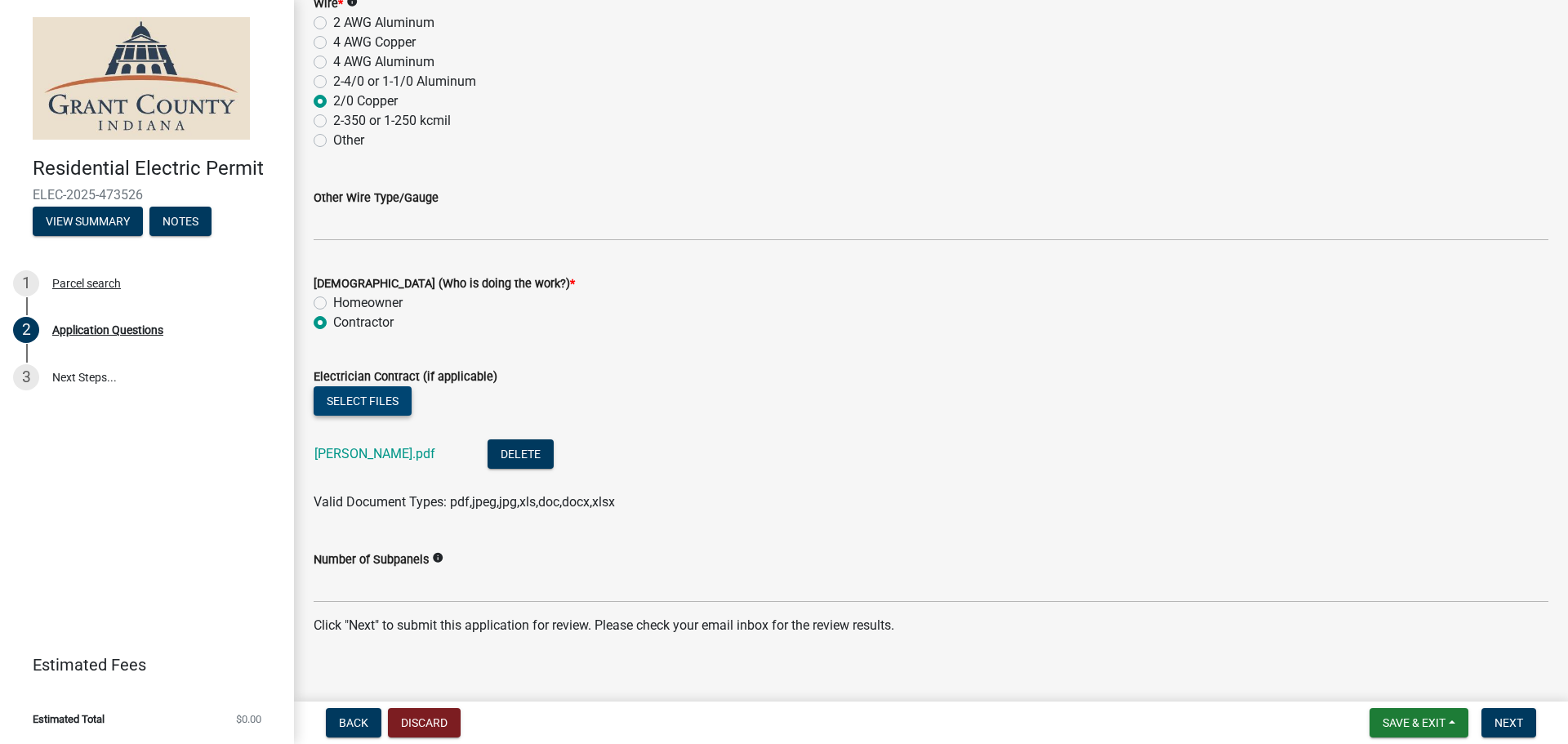
scroll to position [2225, 0]
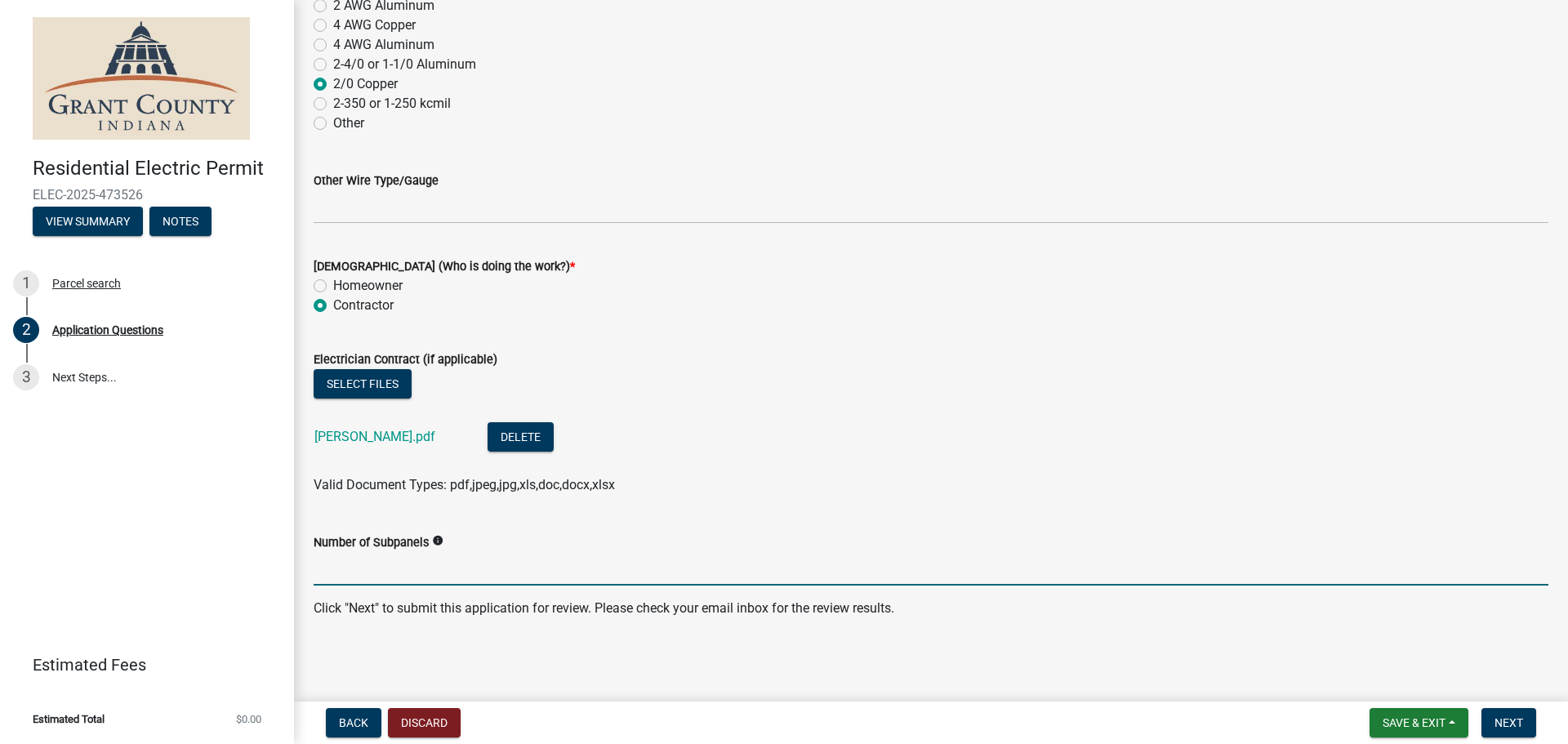
click at [390, 572] on input "Number of Subpanels" at bounding box center [931, 569] width 1234 height 34
type input "0"
click at [1508, 726] on span "Next" at bounding box center [1509, 722] width 28 height 13
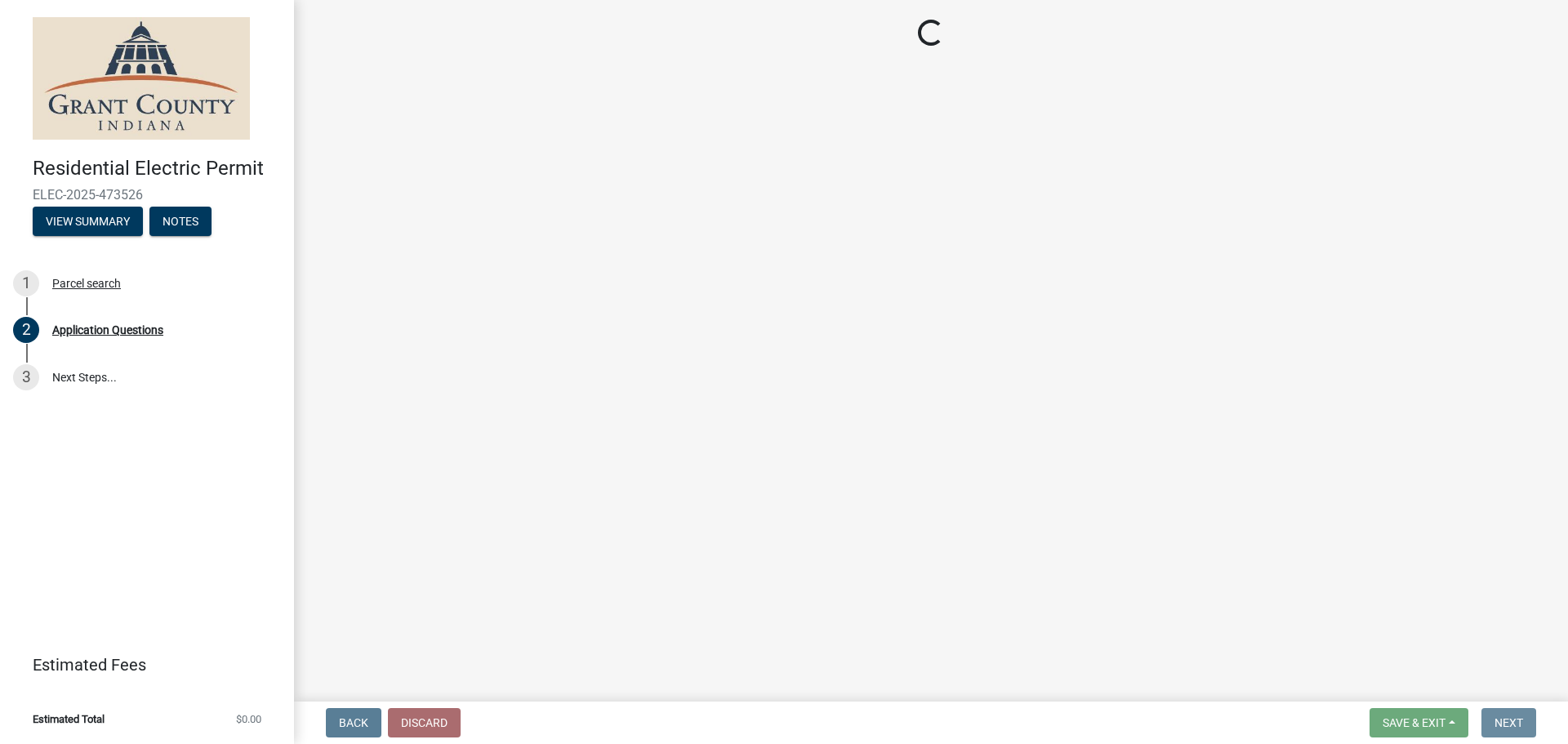
scroll to position [0, 0]
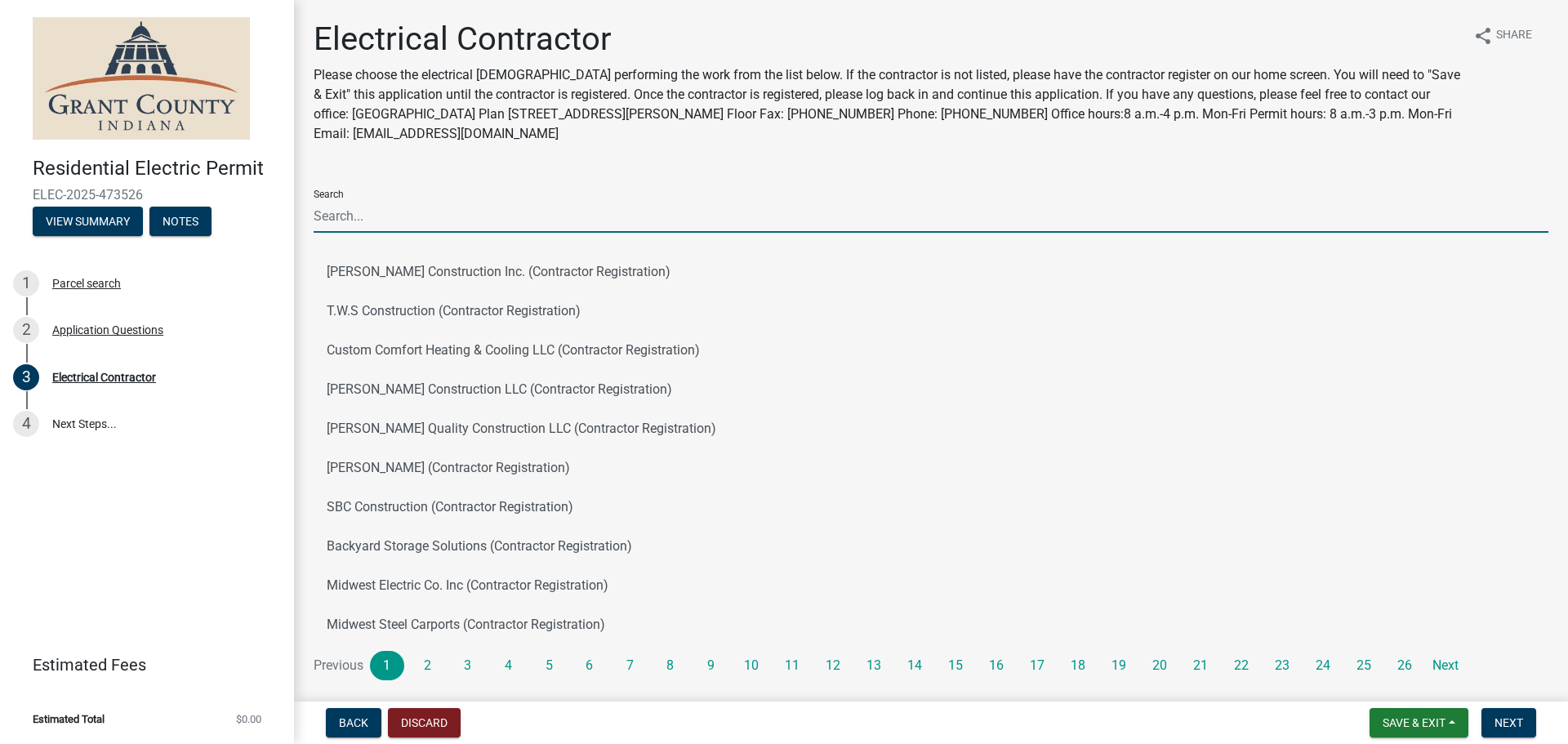
click at [321, 220] on input "Search" at bounding box center [931, 216] width 1234 height 34
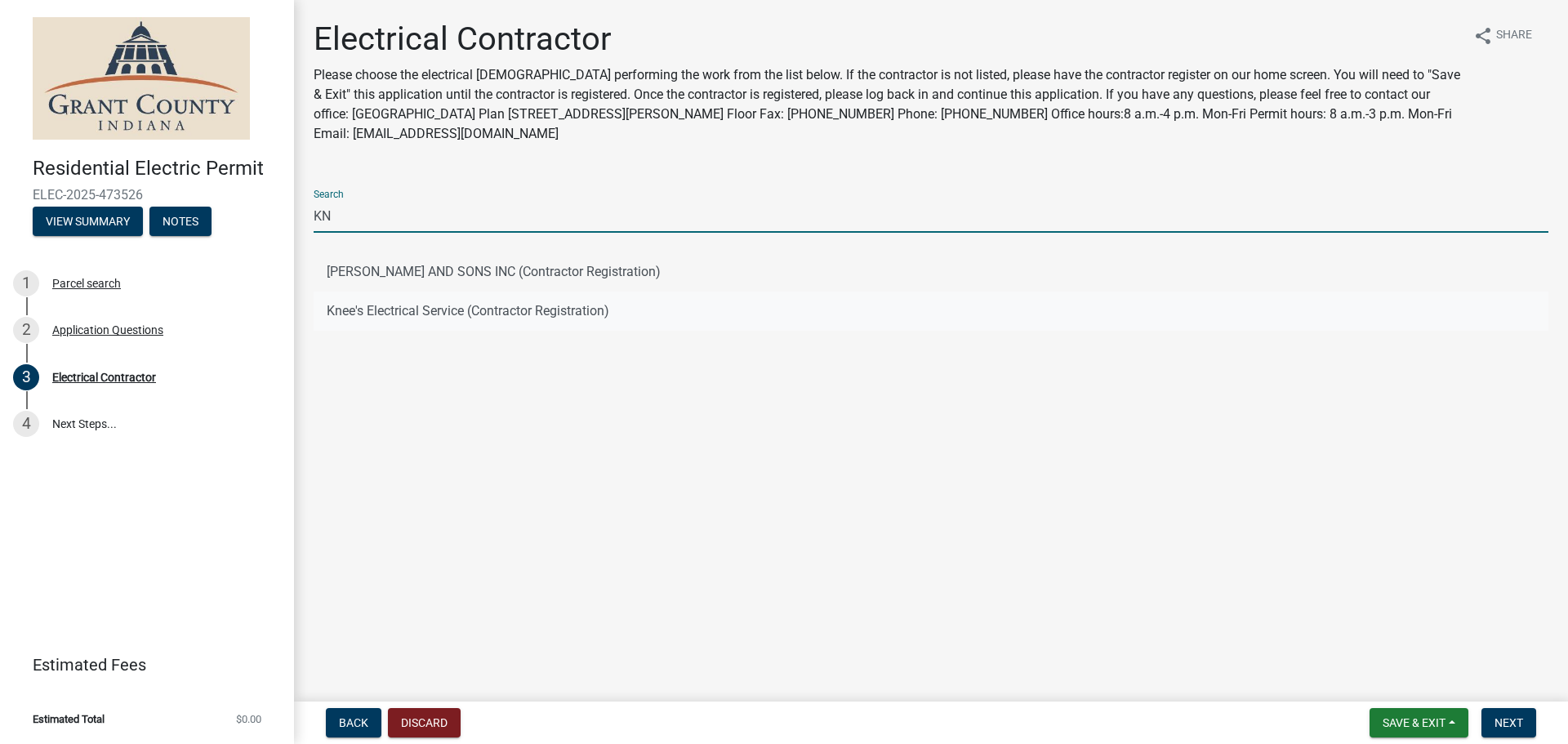
type input "KN"
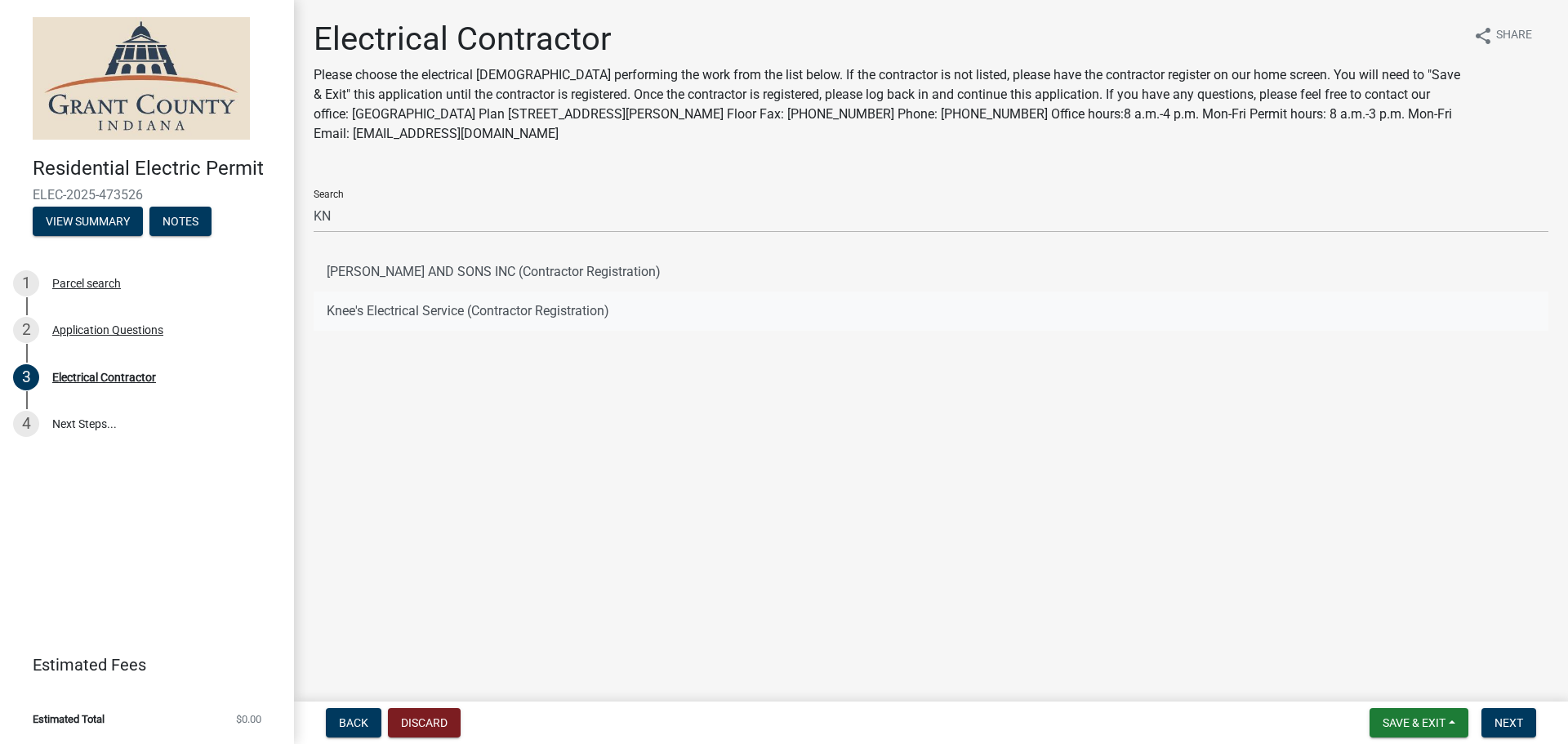
click at [346, 316] on button "Knee's Electrical Service (Contractor Registration)" at bounding box center [931, 311] width 1234 height 39
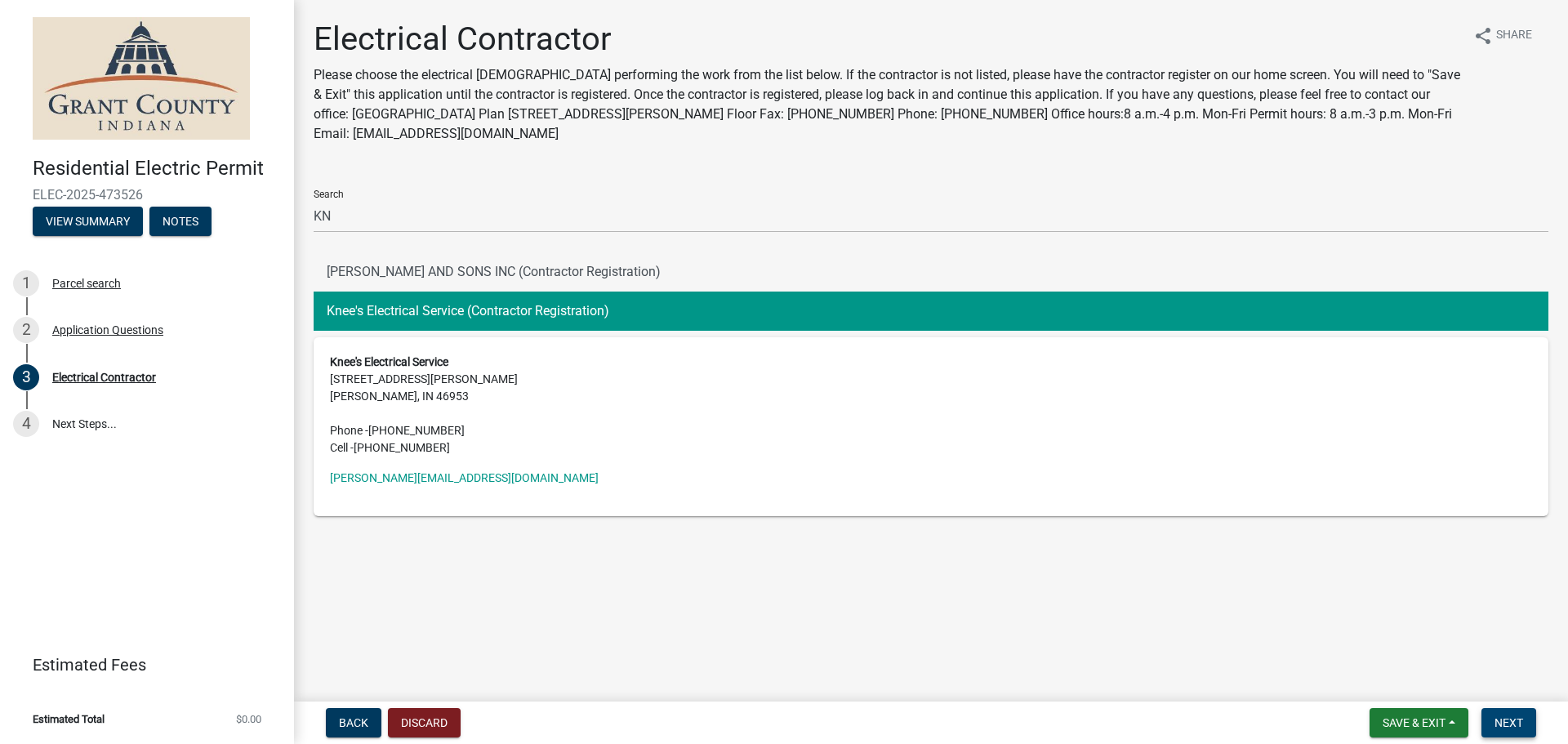
click at [1499, 720] on span "Next" at bounding box center [1509, 722] width 28 height 13
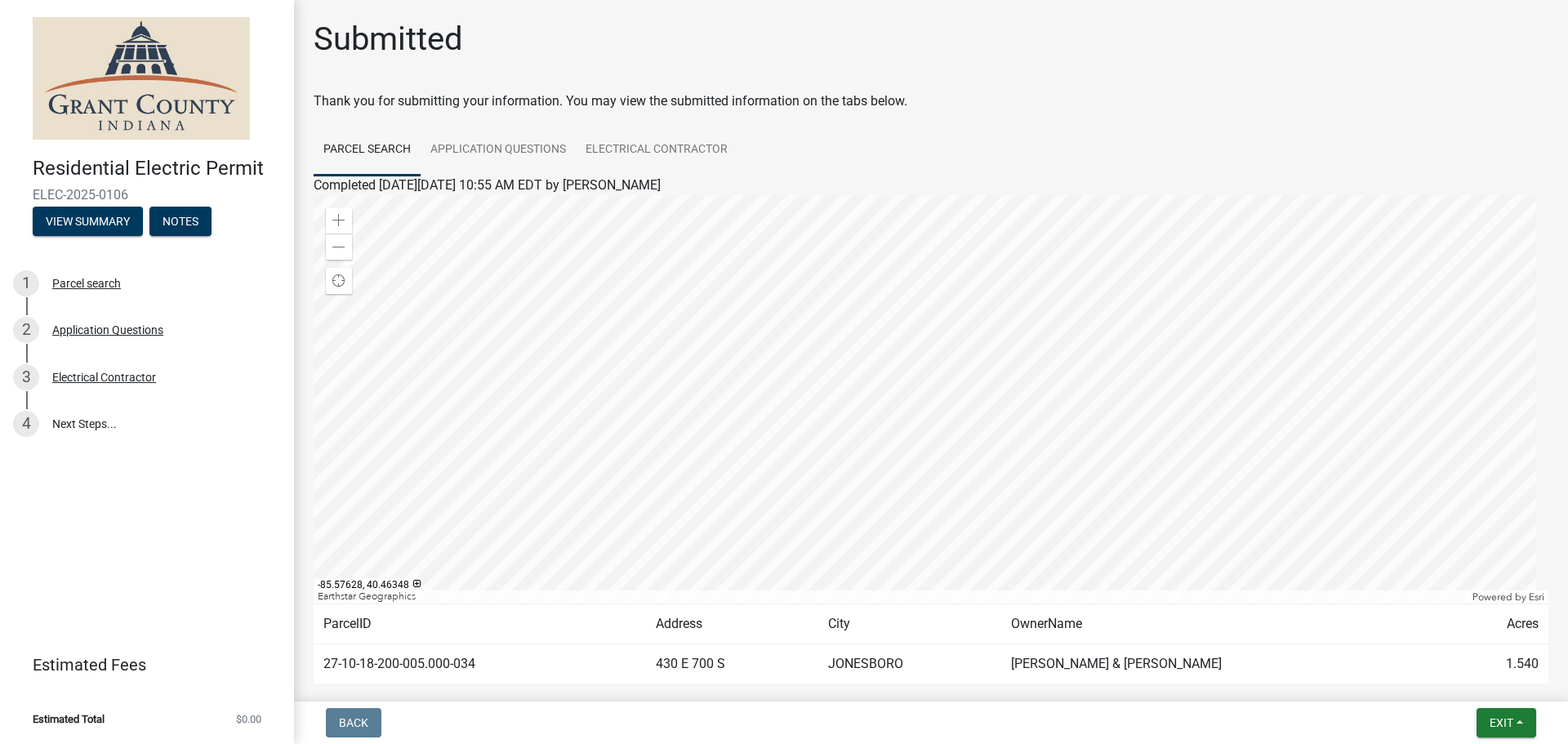
scroll to position [54, 0]
